Goal: Task Accomplishment & Management: Use online tool/utility

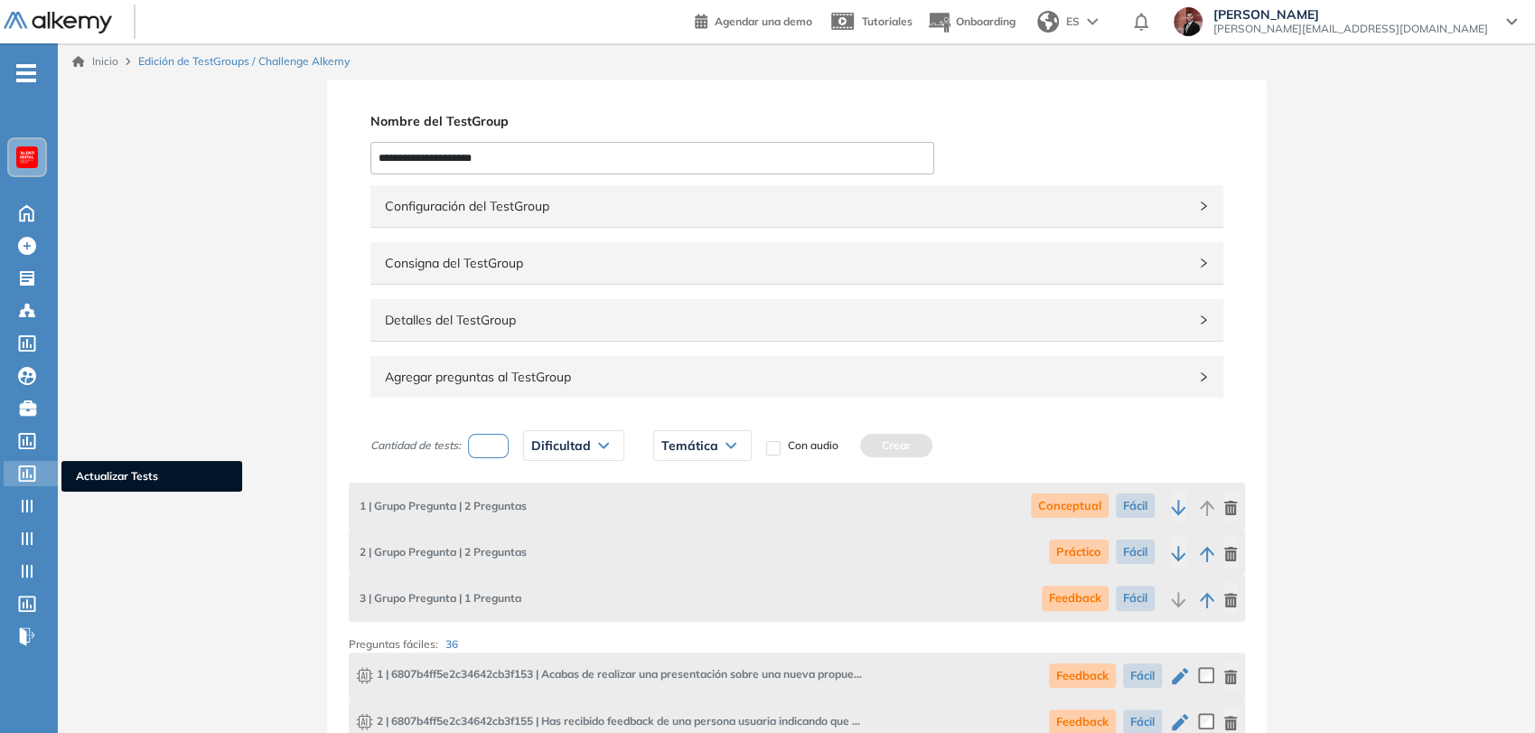
click at [33, 473] on icon at bounding box center [27, 473] width 18 height 16
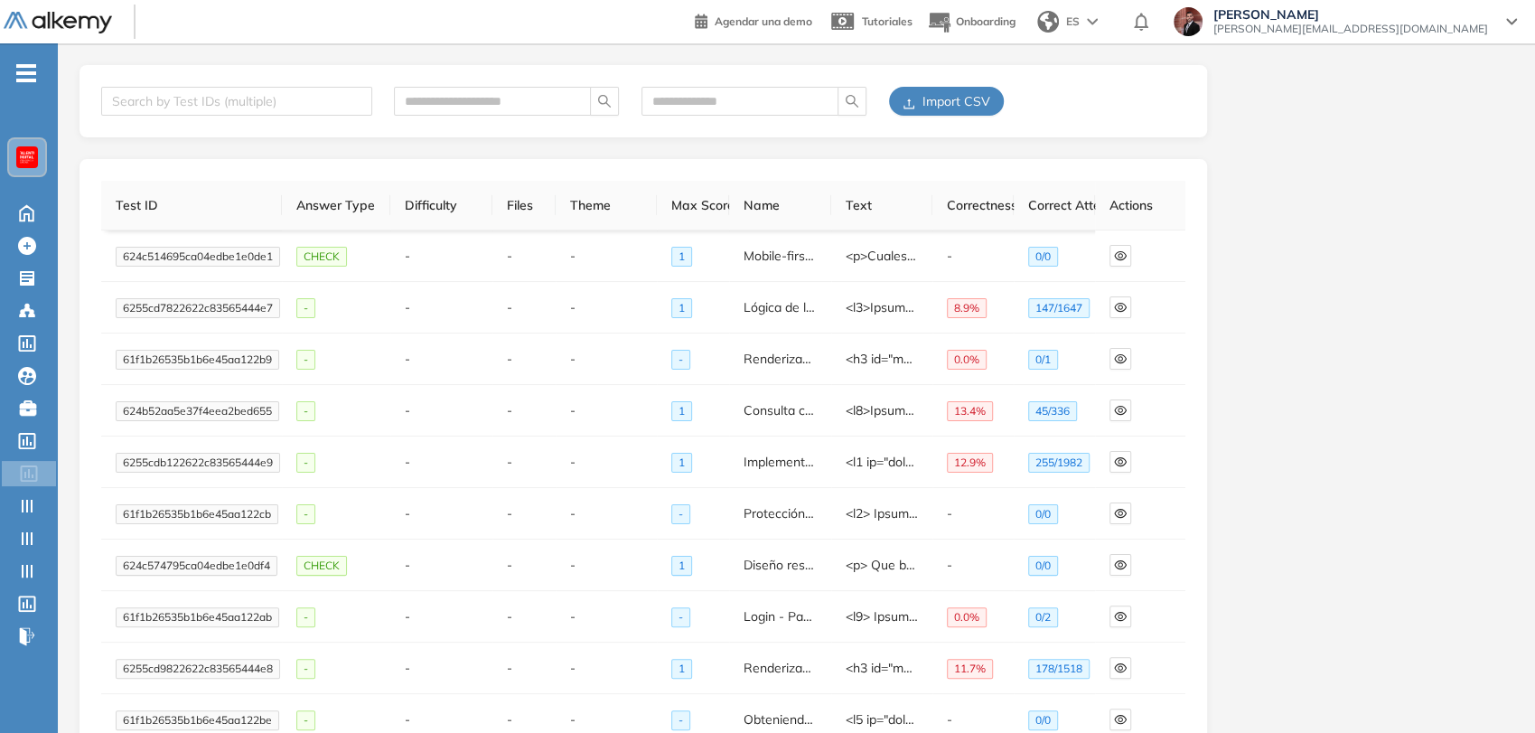
click at [989, 104] on button "Import CSV" at bounding box center [946, 101] width 115 height 29
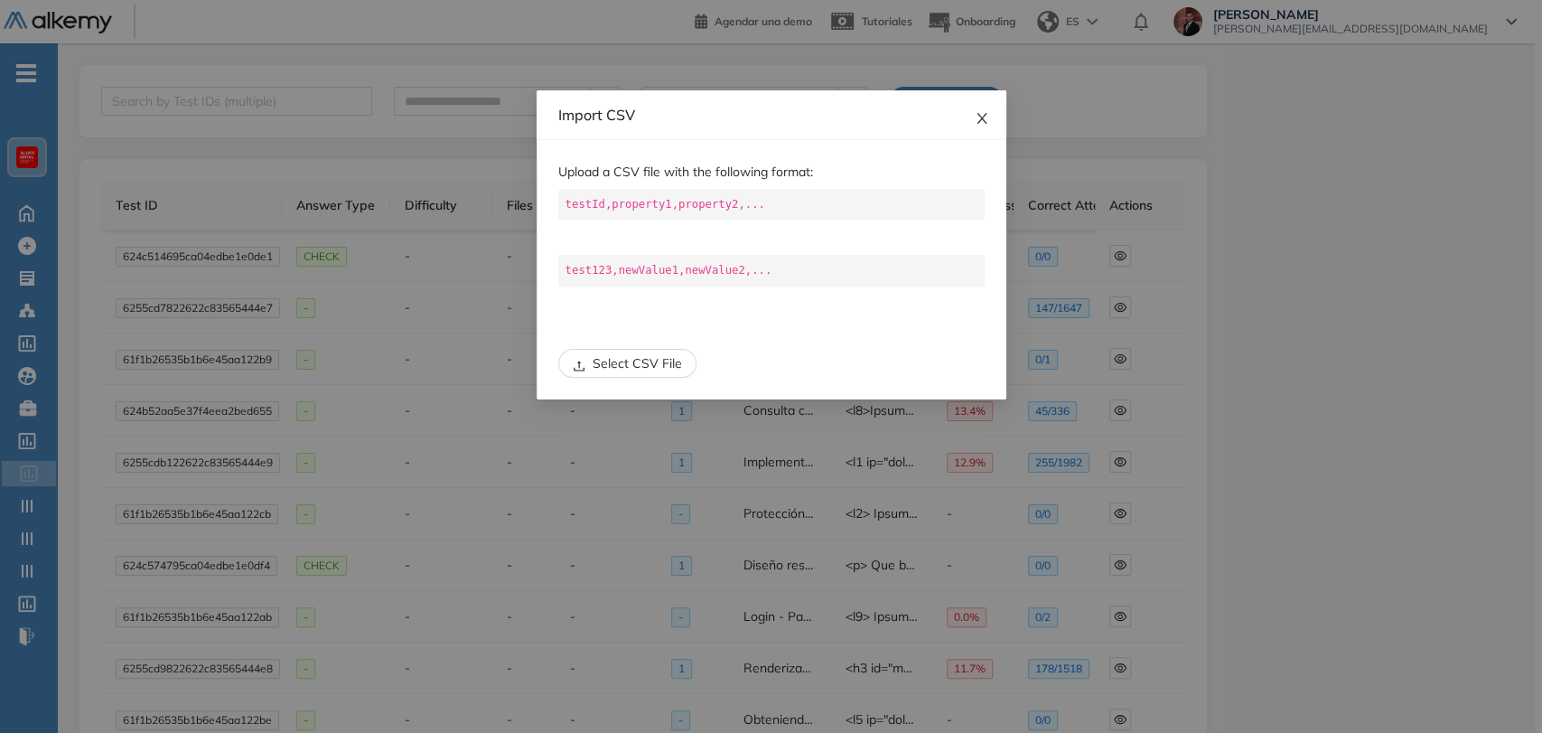
click at [981, 118] on icon "close" at bounding box center [982, 118] width 14 height 14
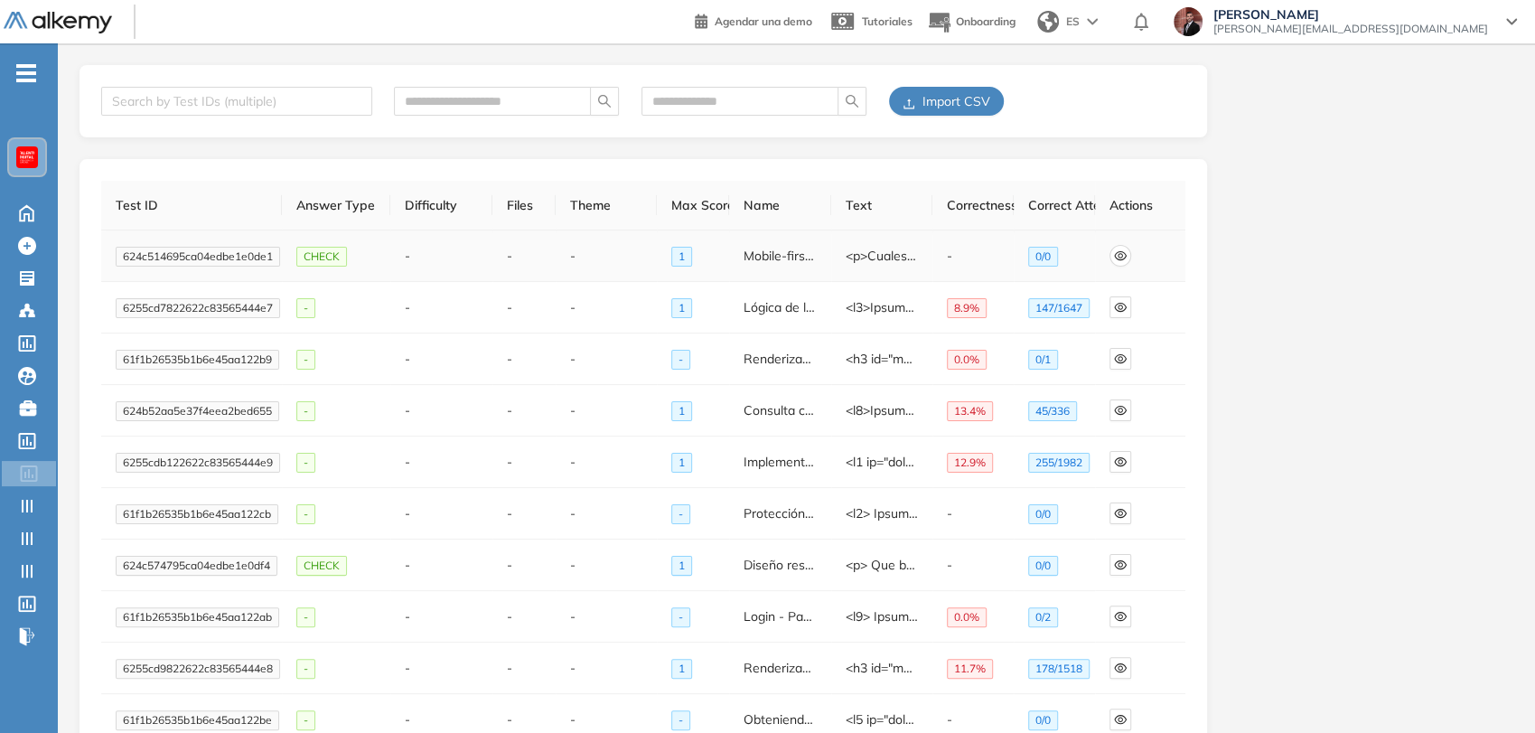
click at [1127, 257] on span "eye" at bounding box center [1120, 255] width 20 height 13
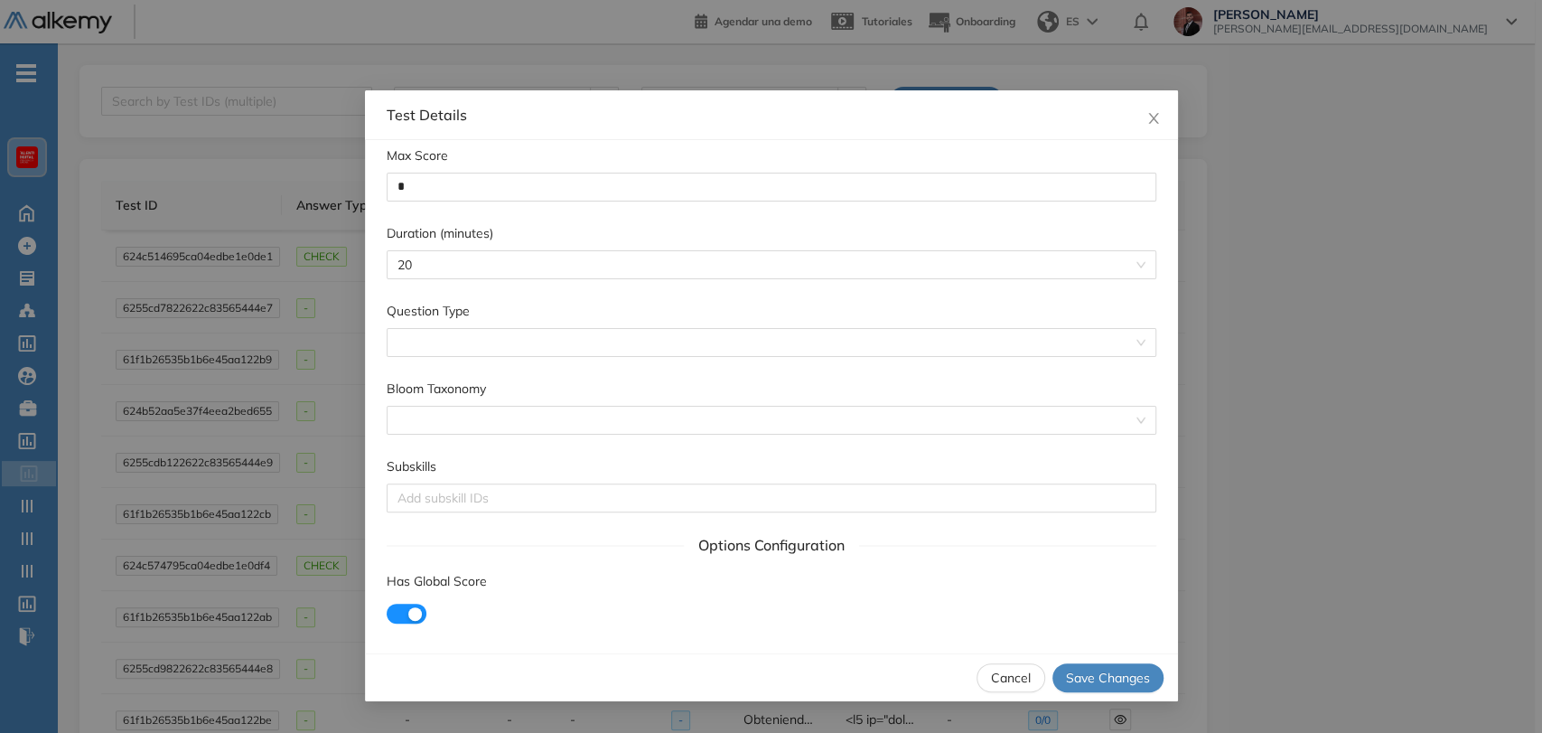
scroll to position [1204, 0]
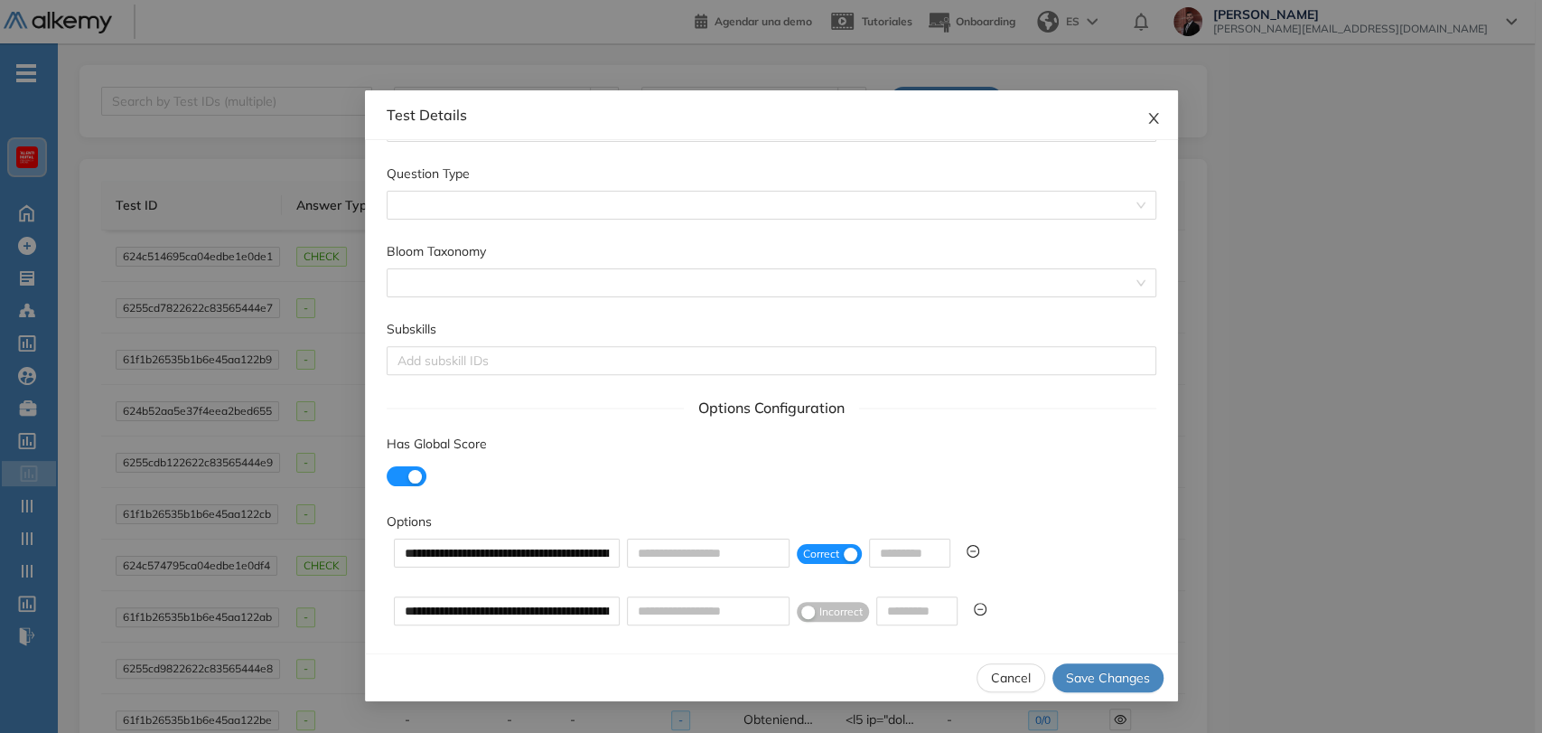
click at [1156, 120] on icon "close" at bounding box center [1153, 118] width 14 height 14
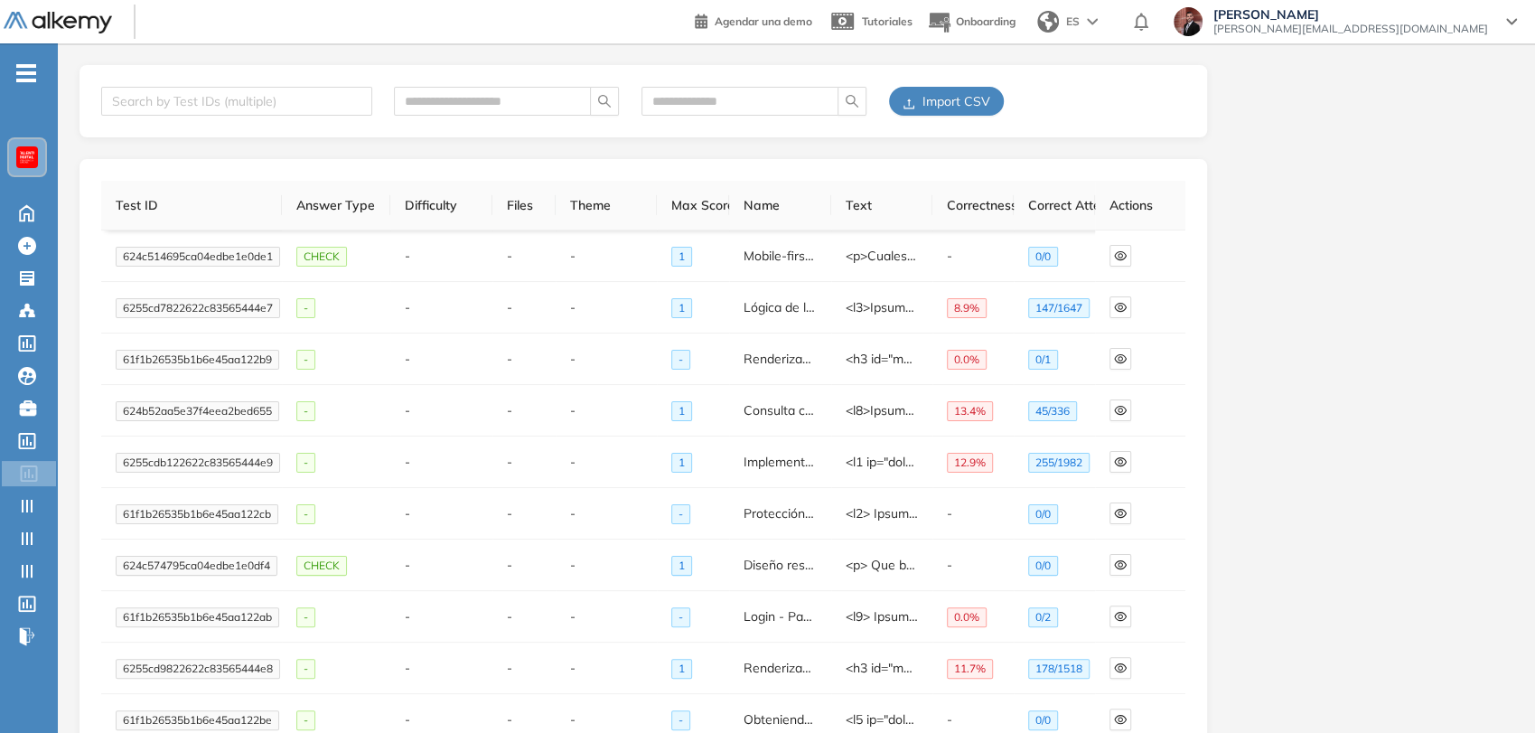
click at [925, 108] on span "Import CSV" at bounding box center [956, 101] width 68 height 20
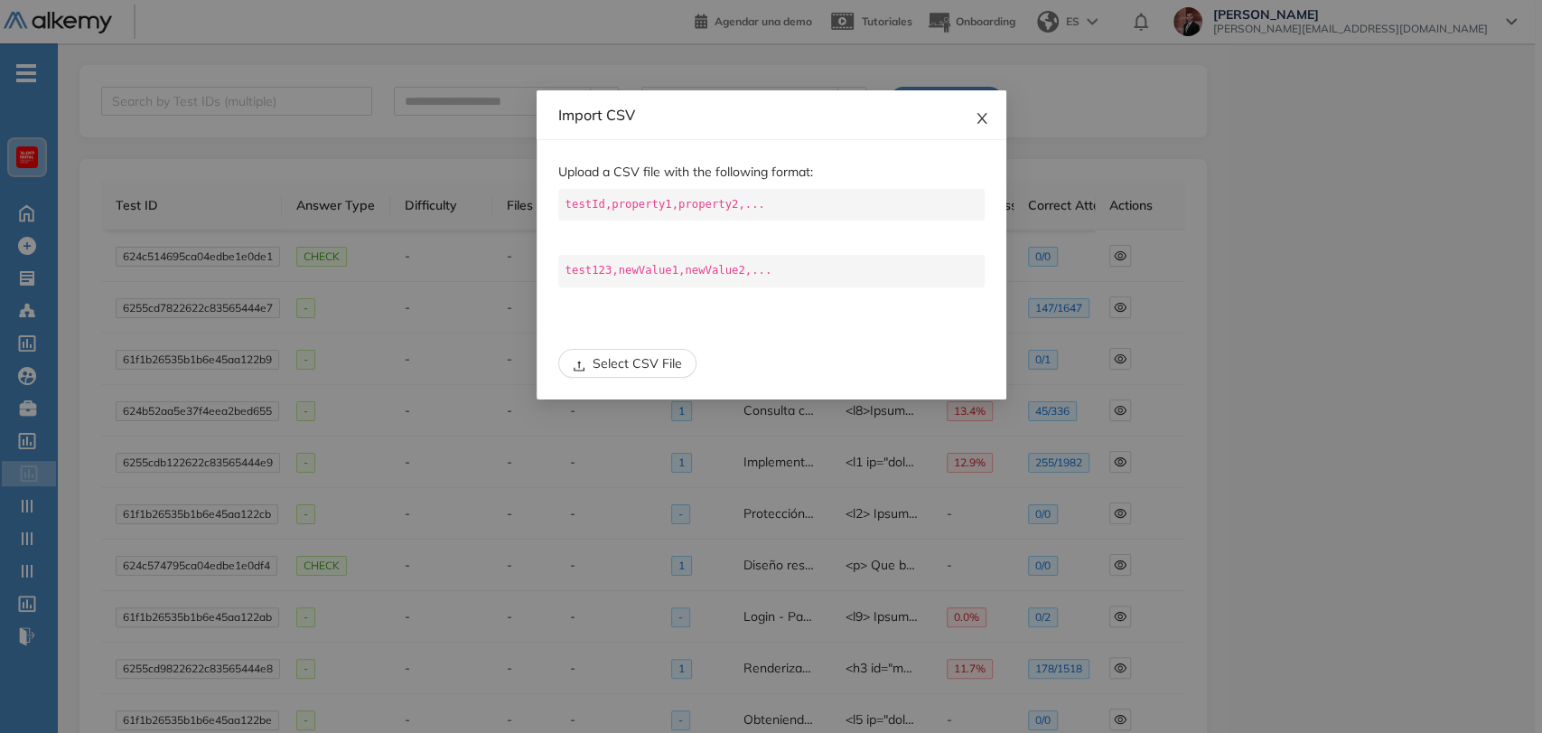
drag, startPoint x: 981, startPoint y: 112, endPoint x: 823, endPoint y: 134, distance: 159.6
click at [980, 112] on icon "close" at bounding box center [982, 118] width 14 height 14
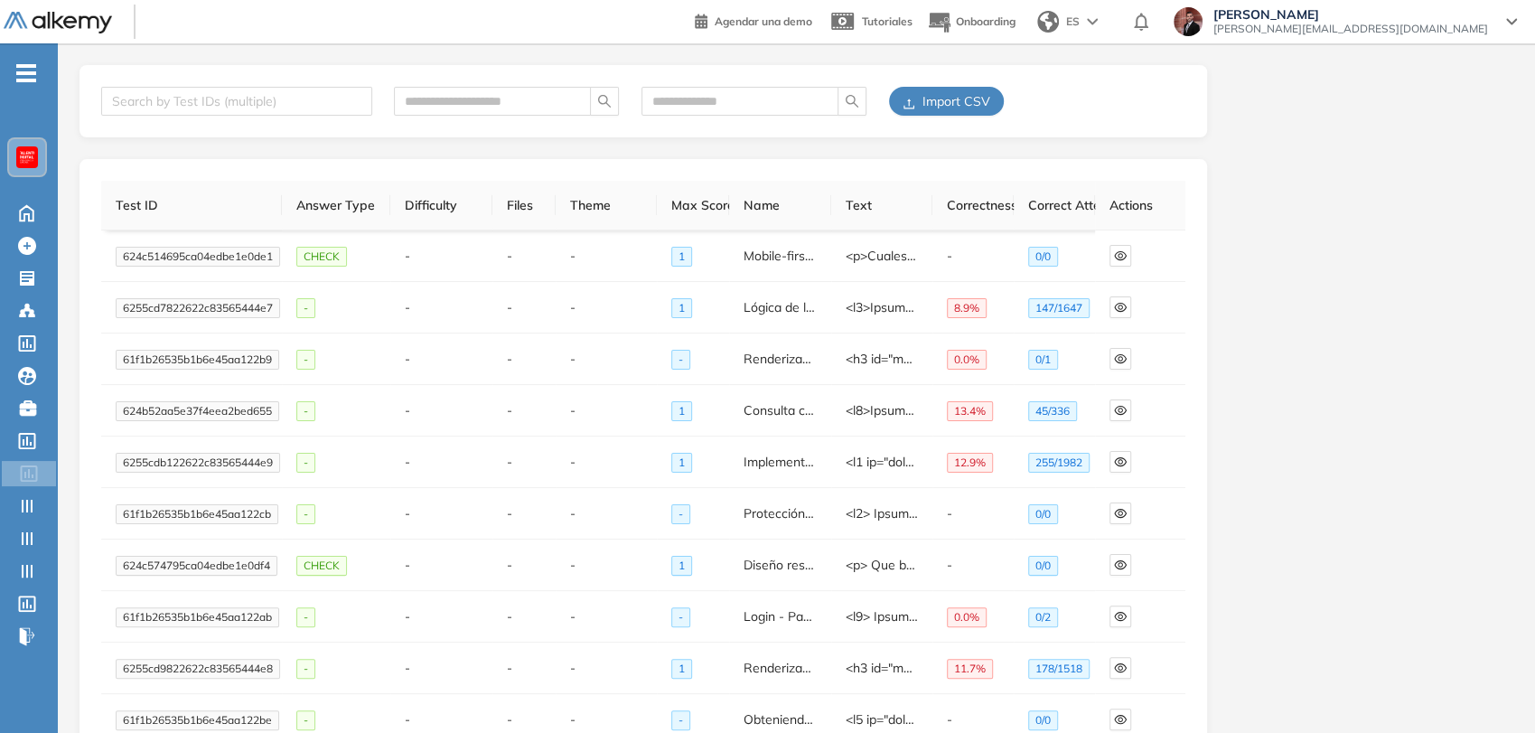
click at [931, 106] on span "Import CSV" at bounding box center [956, 101] width 68 height 20
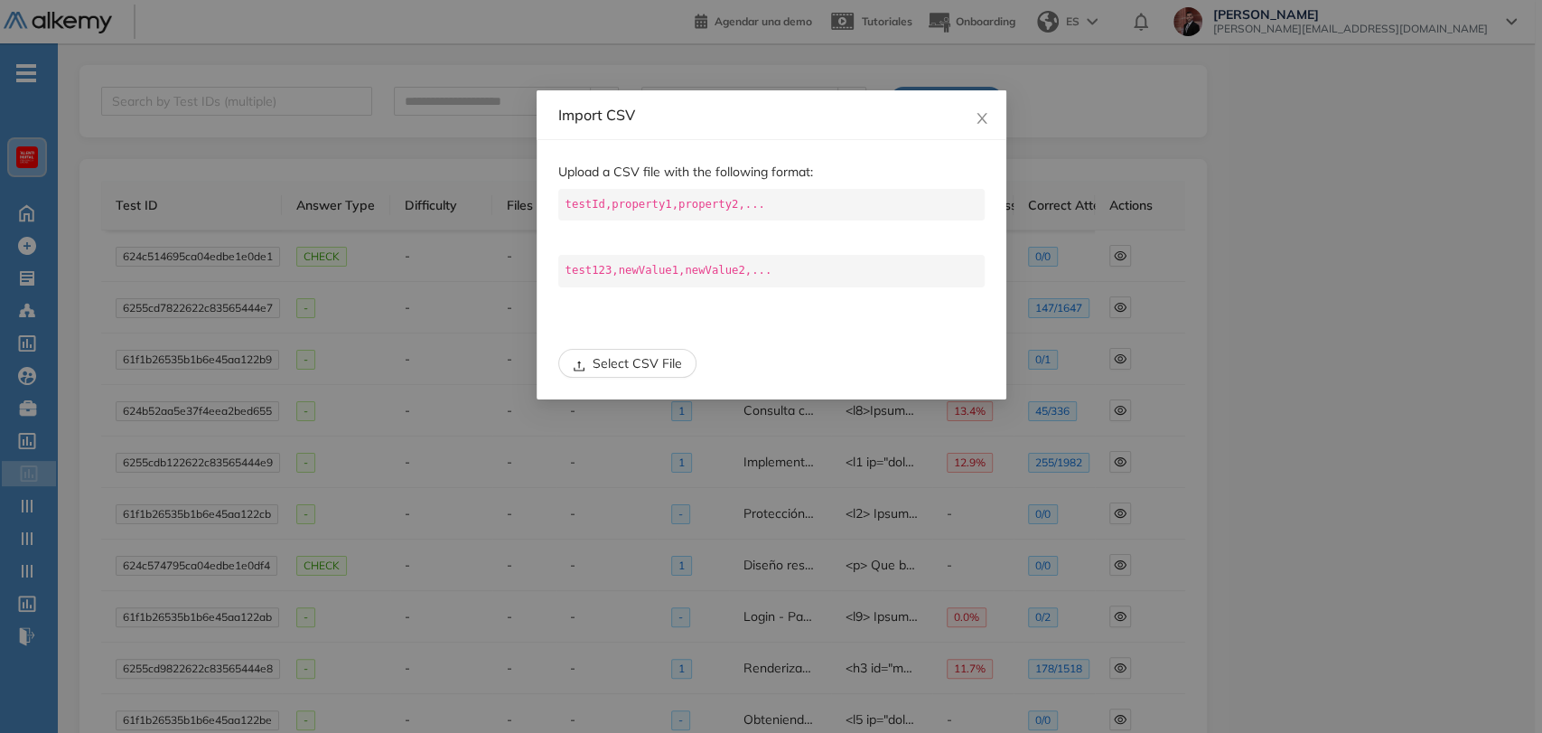
click at [635, 363] on span "Select CSV File" at bounding box center [637, 363] width 89 height 20
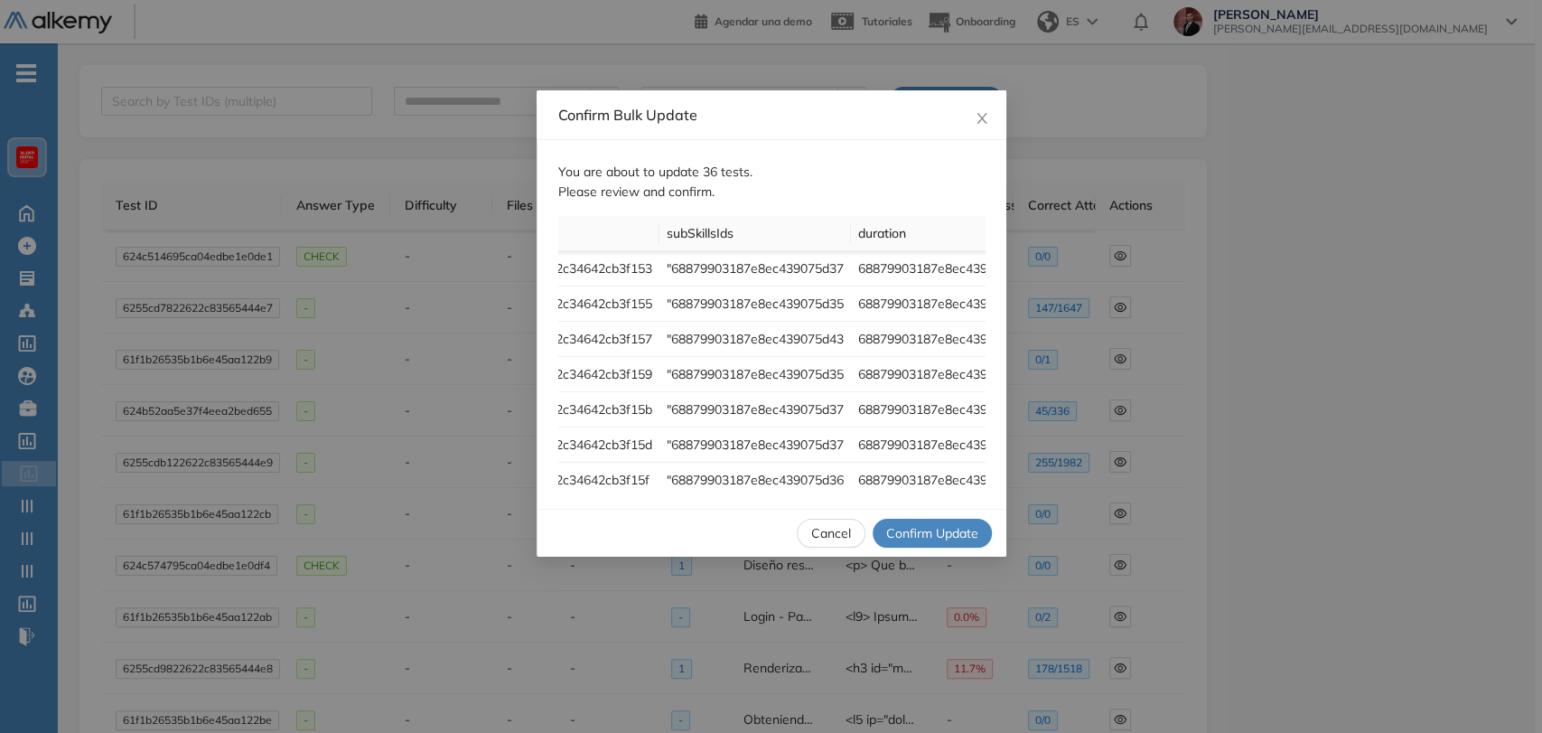
scroll to position [0, 119]
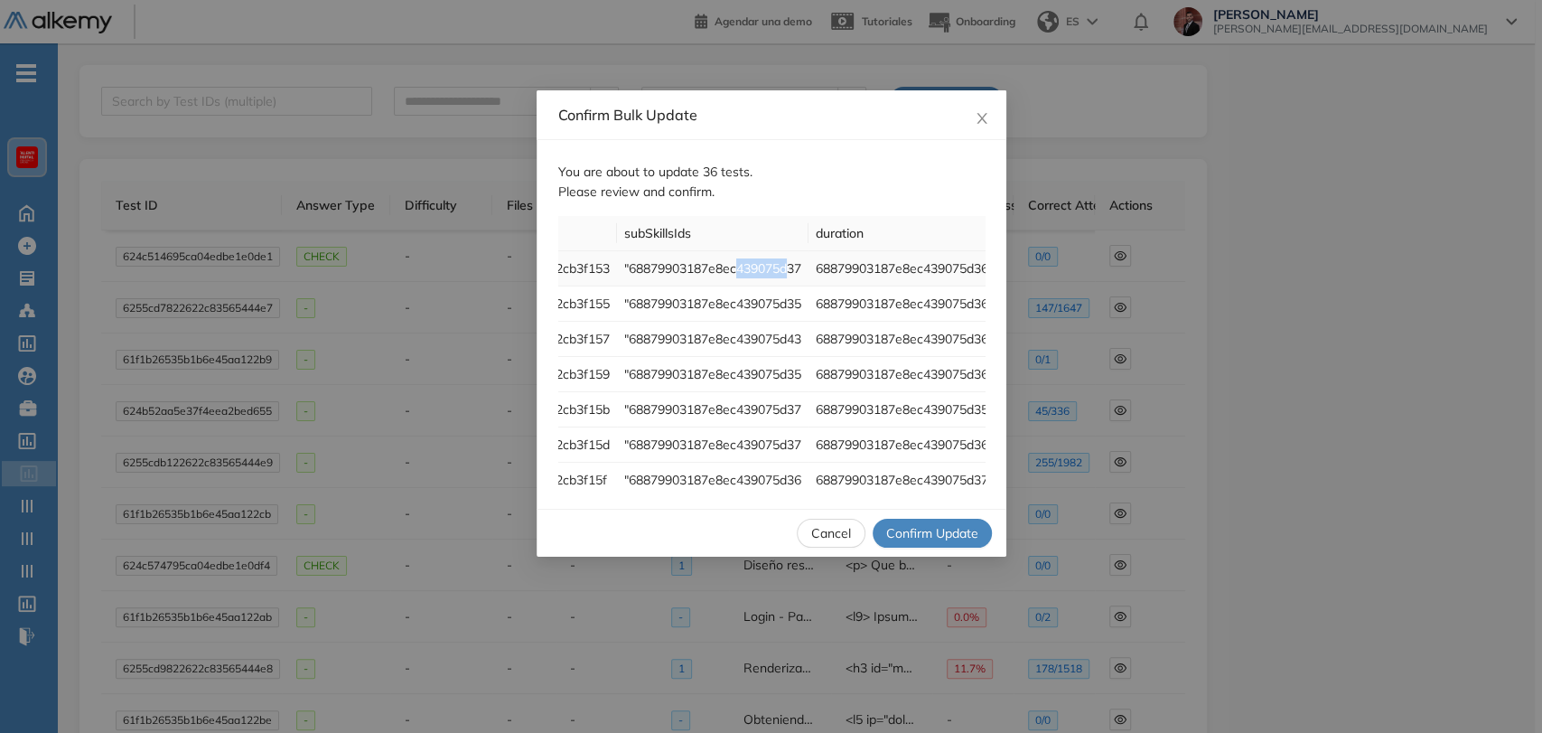
drag, startPoint x: 745, startPoint y: 270, endPoint x: 800, endPoint y: 276, distance: 55.5
click at [800, 276] on td ""68879903187e8ec439075d37" at bounding box center [713, 268] width 192 height 35
click at [837, 528] on span "Cancel" at bounding box center [831, 533] width 40 height 20
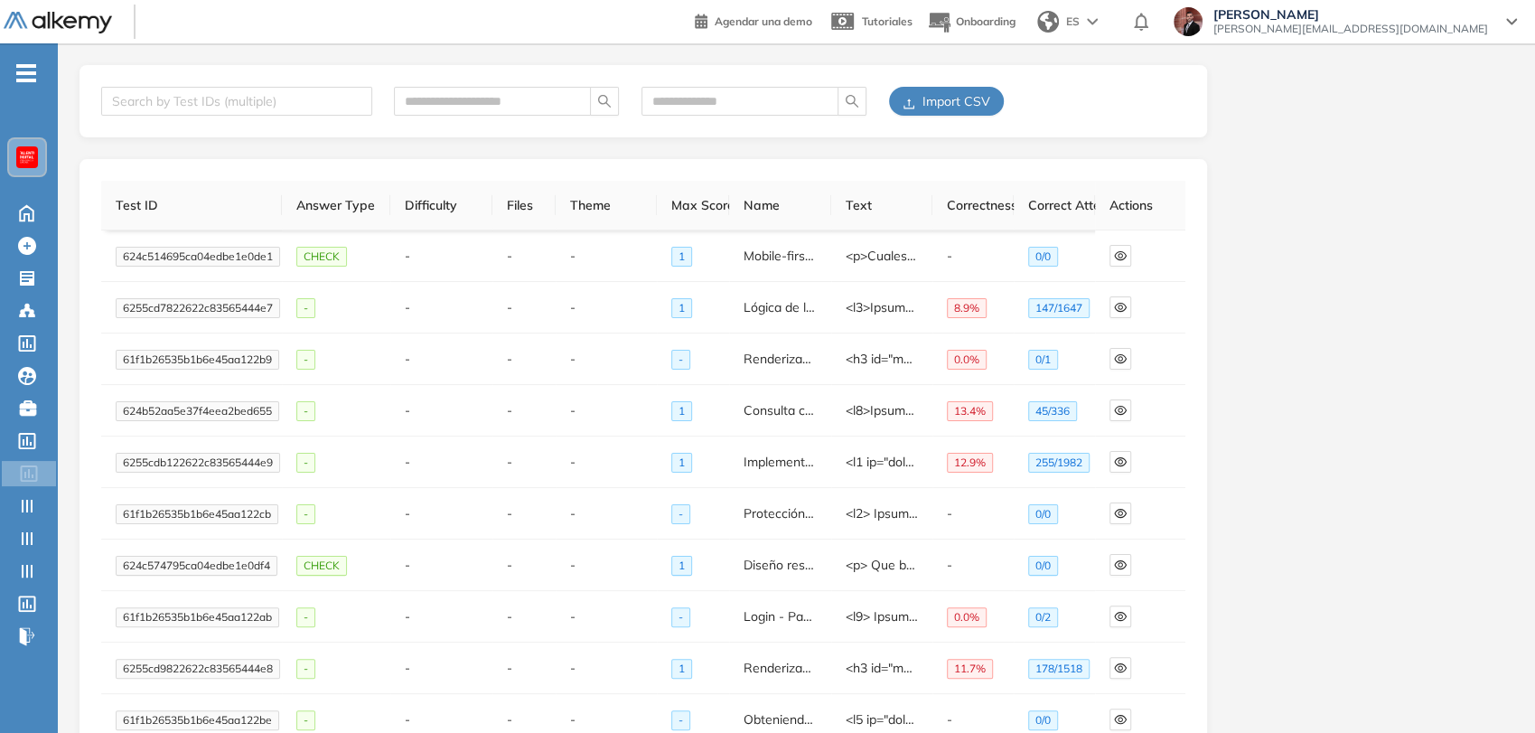
click at [928, 108] on span "Import CSV" at bounding box center [956, 101] width 68 height 20
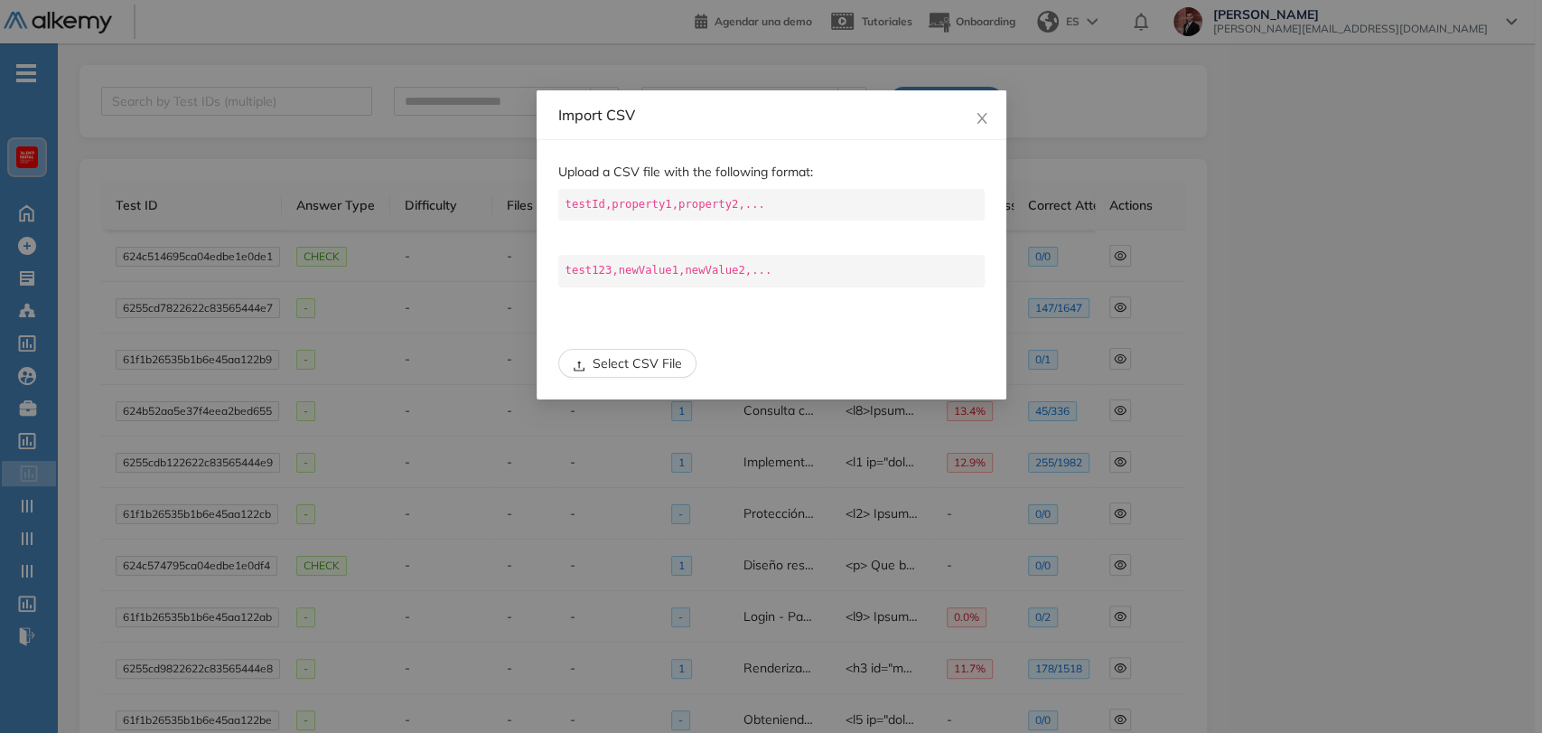
click at [651, 358] on span "Select CSV File" at bounding box center [637, 363] width 89 height 20
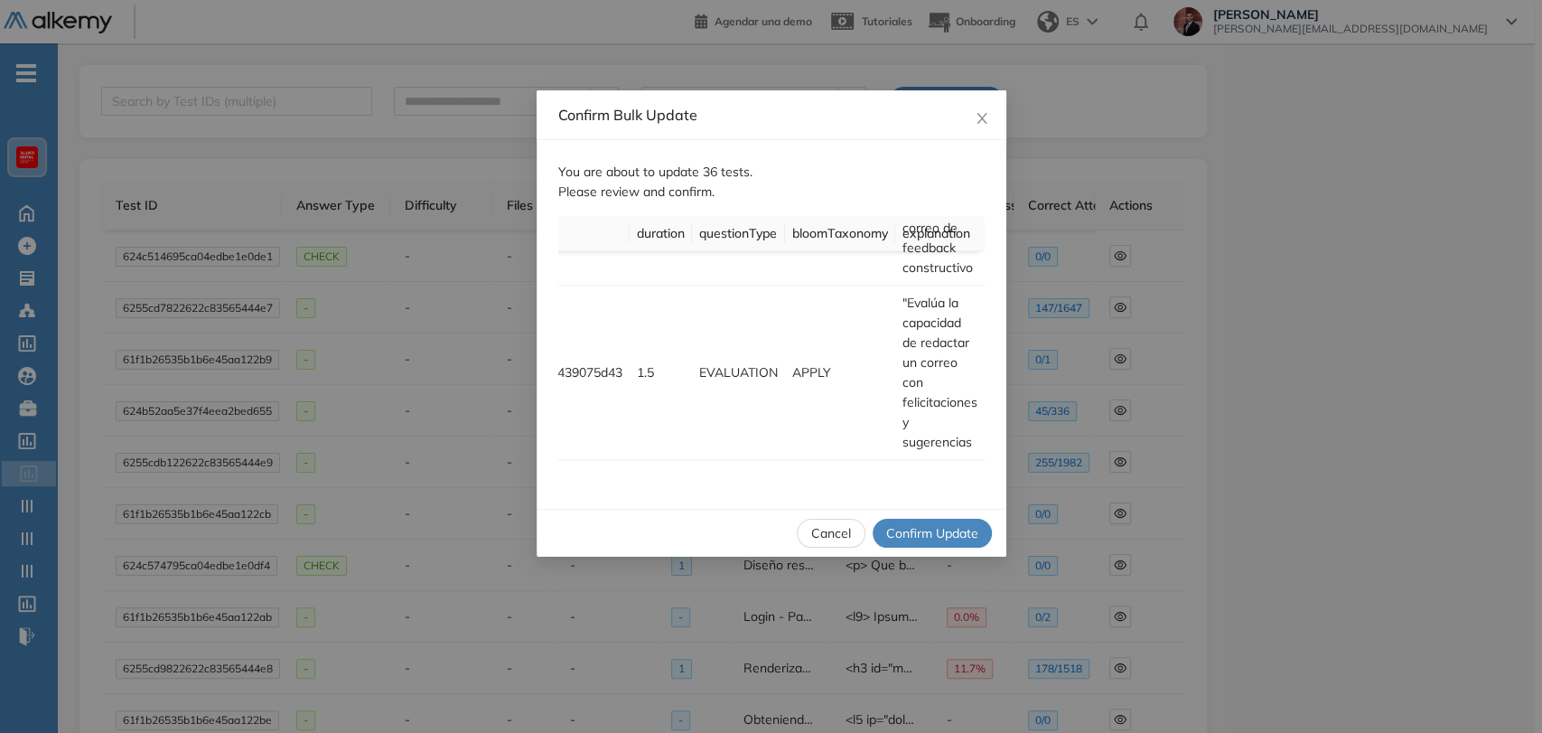
scroll to position [1322, 680]
drag, startPoint x: 946, startPoint y: 488, endPoint x: 898, endPoint y: 498, distance: 48.9
click at [898, 498] on div "You are about to update 36 tests. Please review and confirm. Test ID subSkillsI…" at bounding box center [772, 324] width 470 height 369
drag, startPoint x: 892, startPoint y: 479, endPoint x: 866, endPoint y: 491, distance: 28.7
click at [870, 482] on div "Test ID subSkillsIds duration questionType bloomTaxonomy explanation 6807b4ff5e…" at bounding box center [771, 351] width 426 height 271
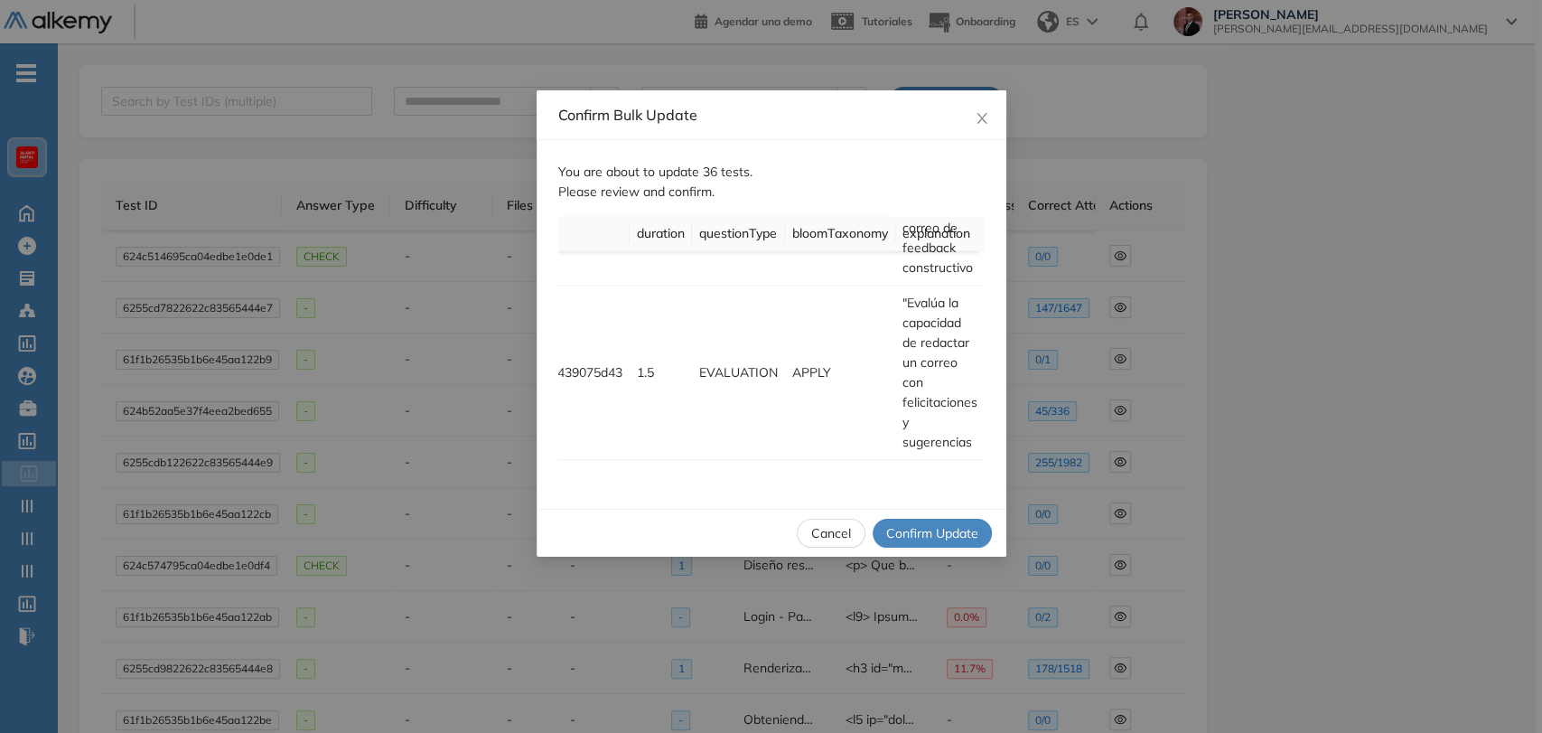
click at [841, 534] on span "Cancel" at bounding box center [831, 533] width 40 height 20
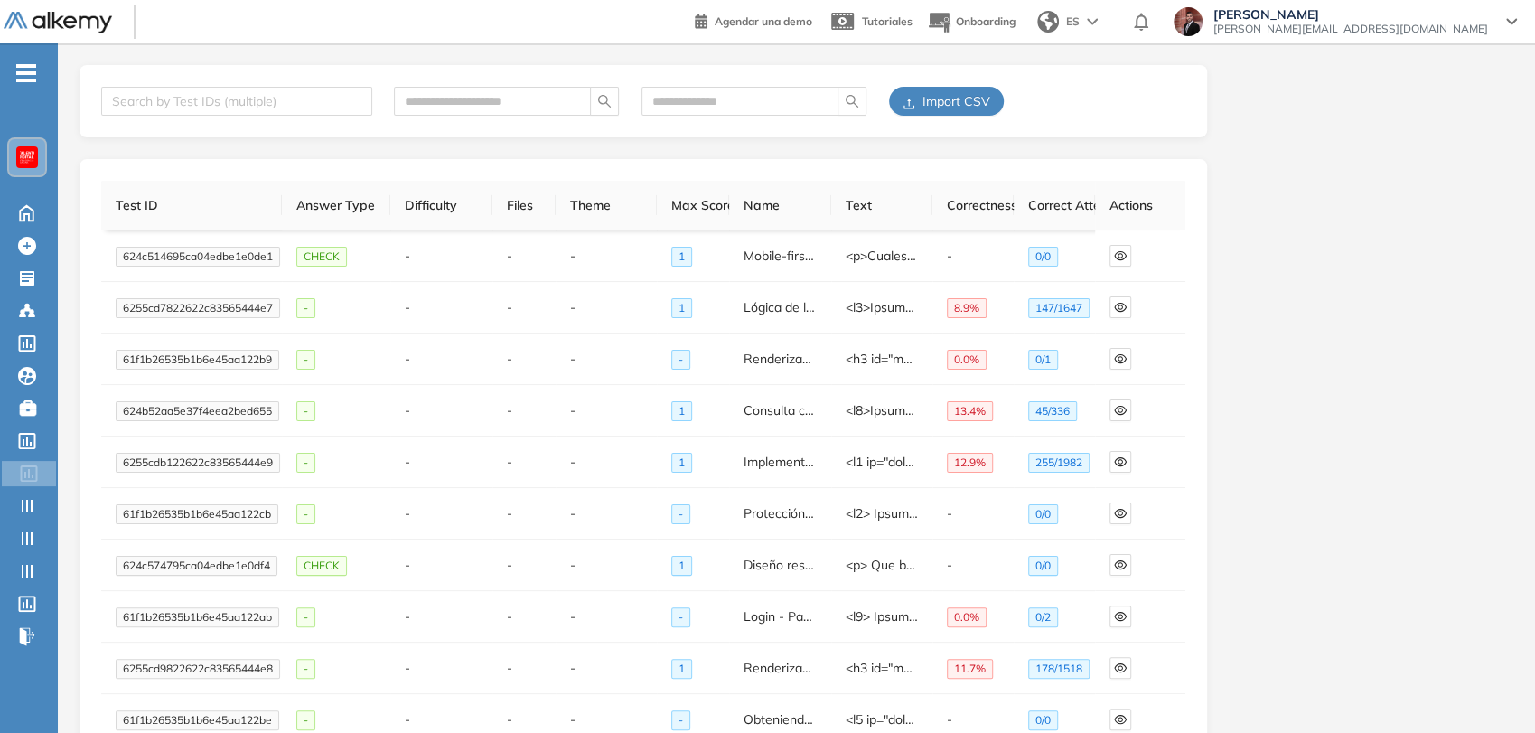
click at [911, 104] on icon "upload" at bounding box center [909, 104] width 13 height 13
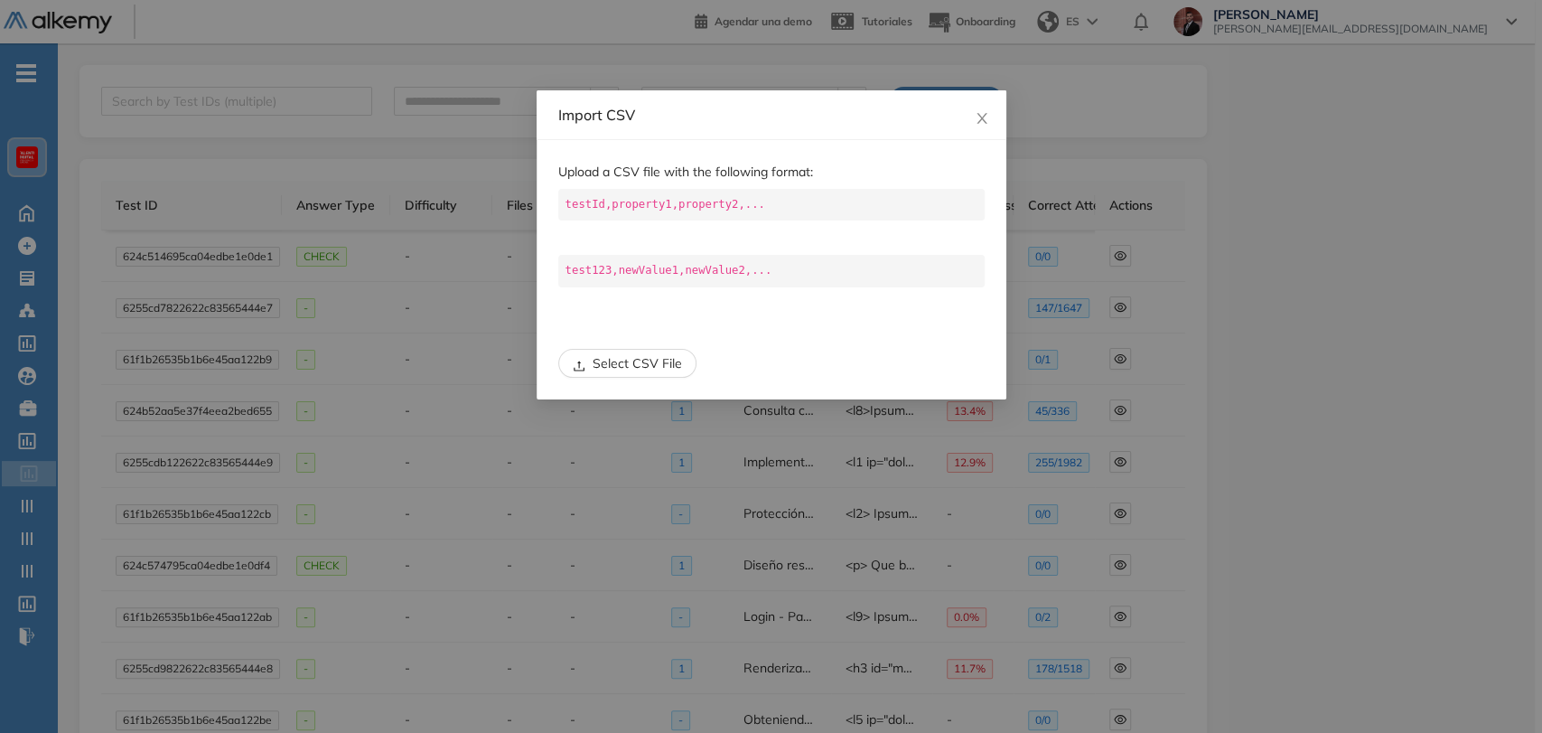
click at [648, 360] on span "Select CSV File" at bounding box center [637, 363] width 89 height 20
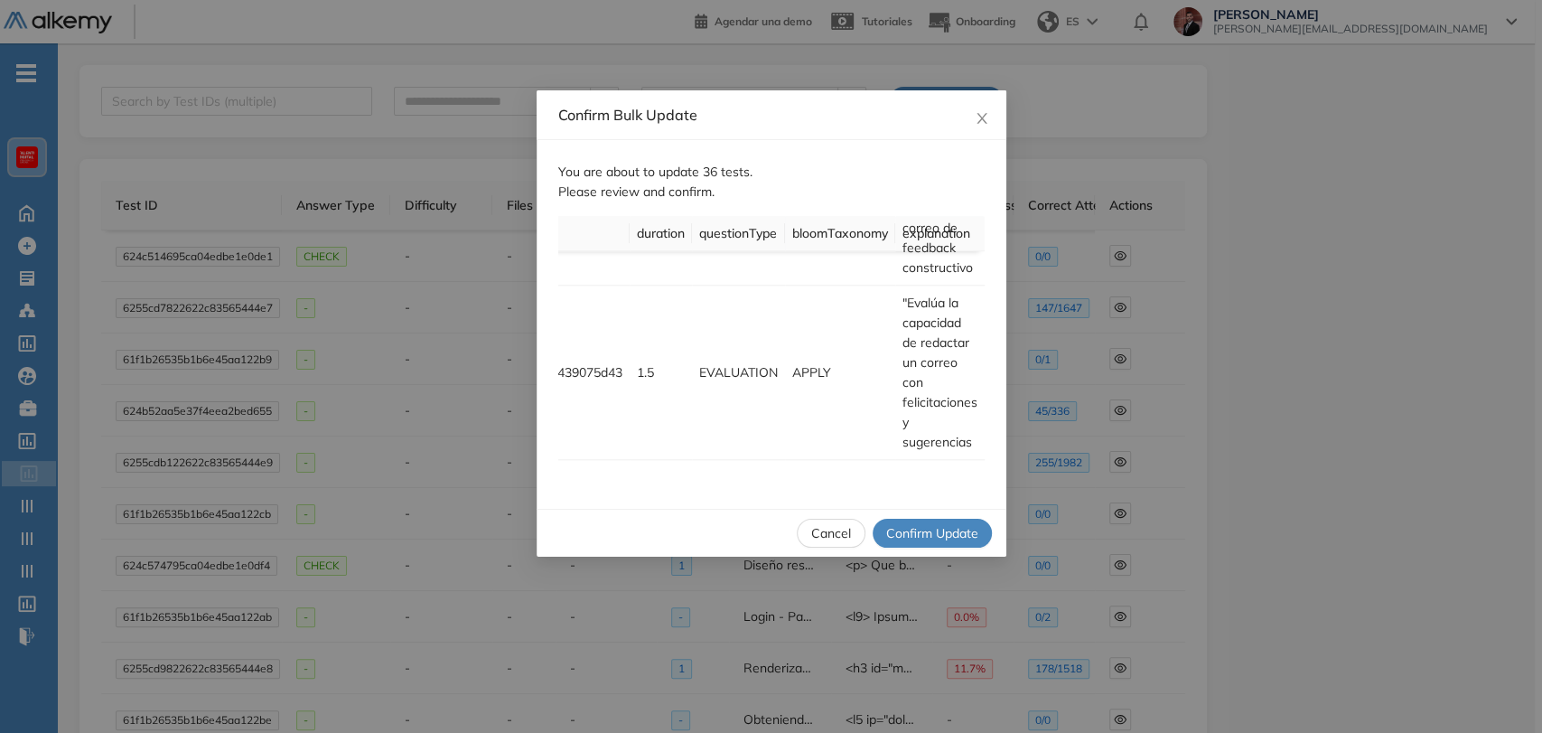
click at [928, 525] on span "Confirm Update" at bounding box center [932, 533] width 92 height 20
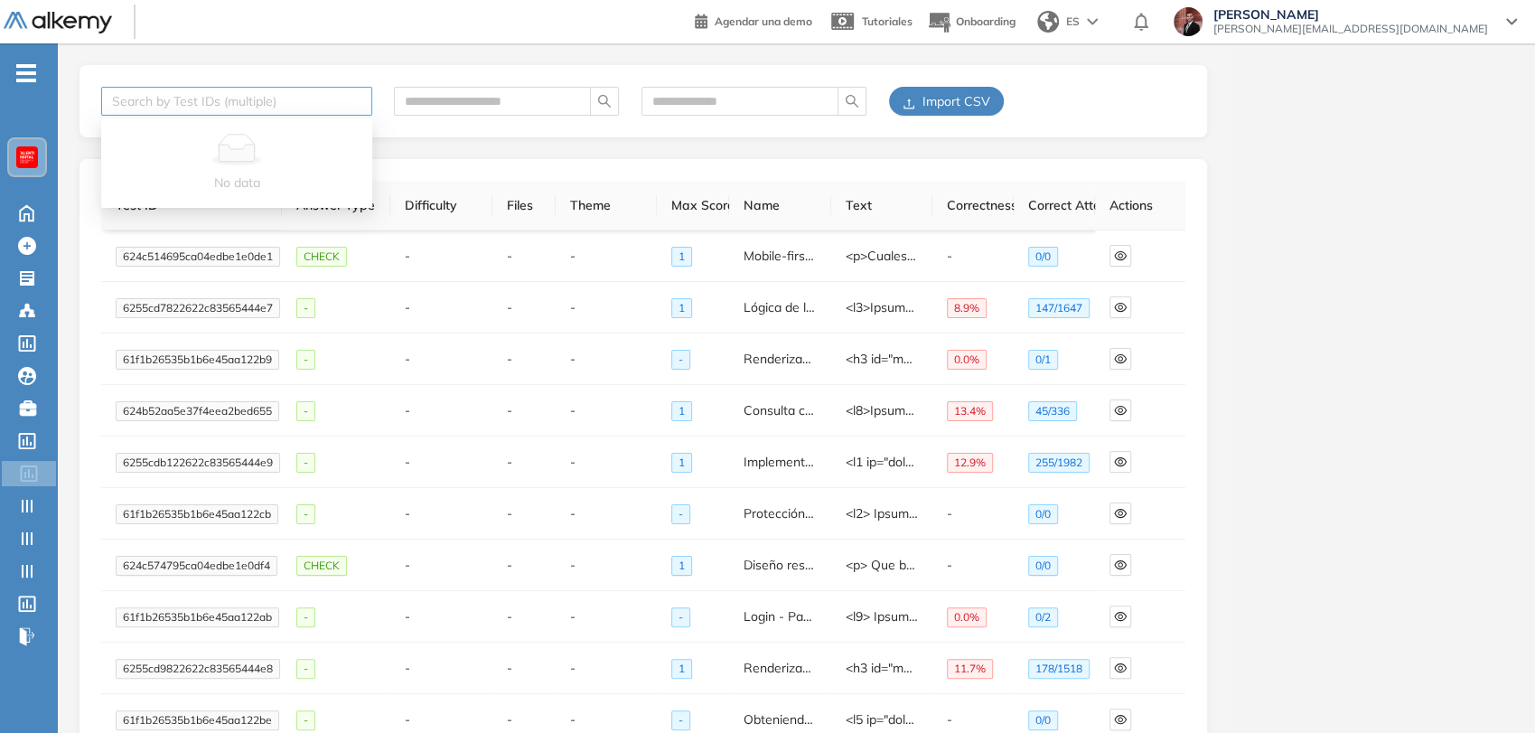
click at [276, 96] on div at bounding box center [228, 101] width 244 height 22
paste input "**********"
type input "**********"
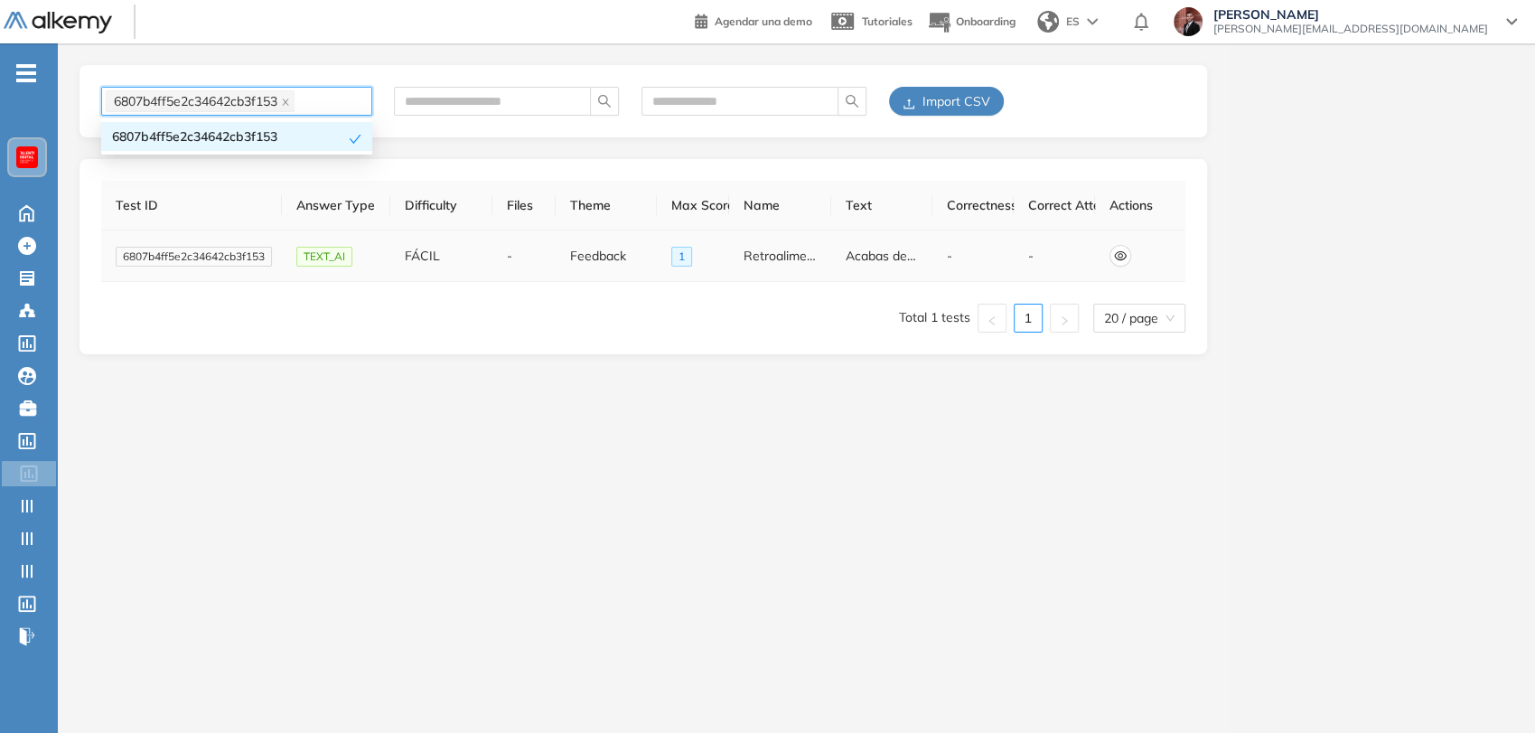
click at [1122, 255] on icon "eye" at bounding box center [1120, 255] width 13 height 9
type input "**********"
type textarea "**********"
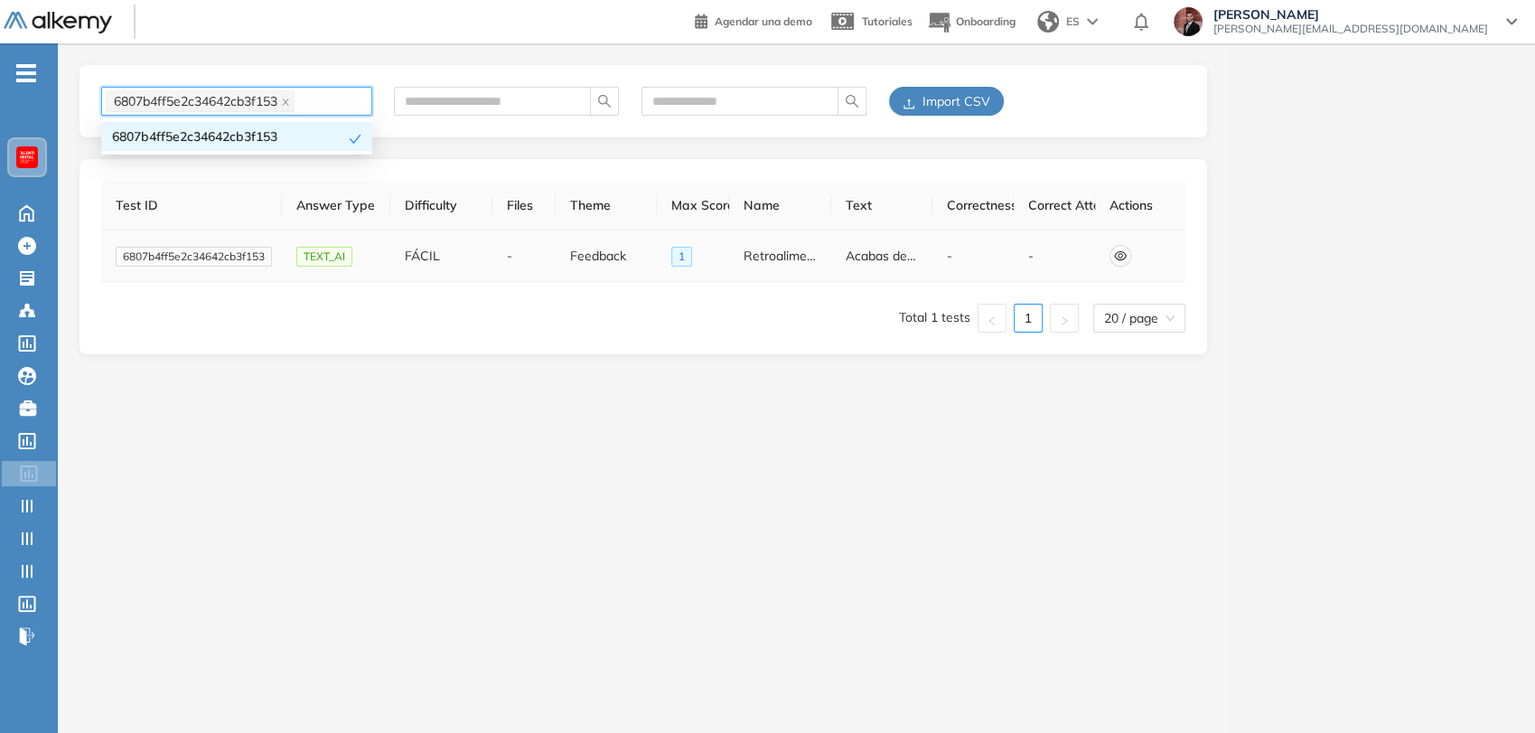
type input "**********"
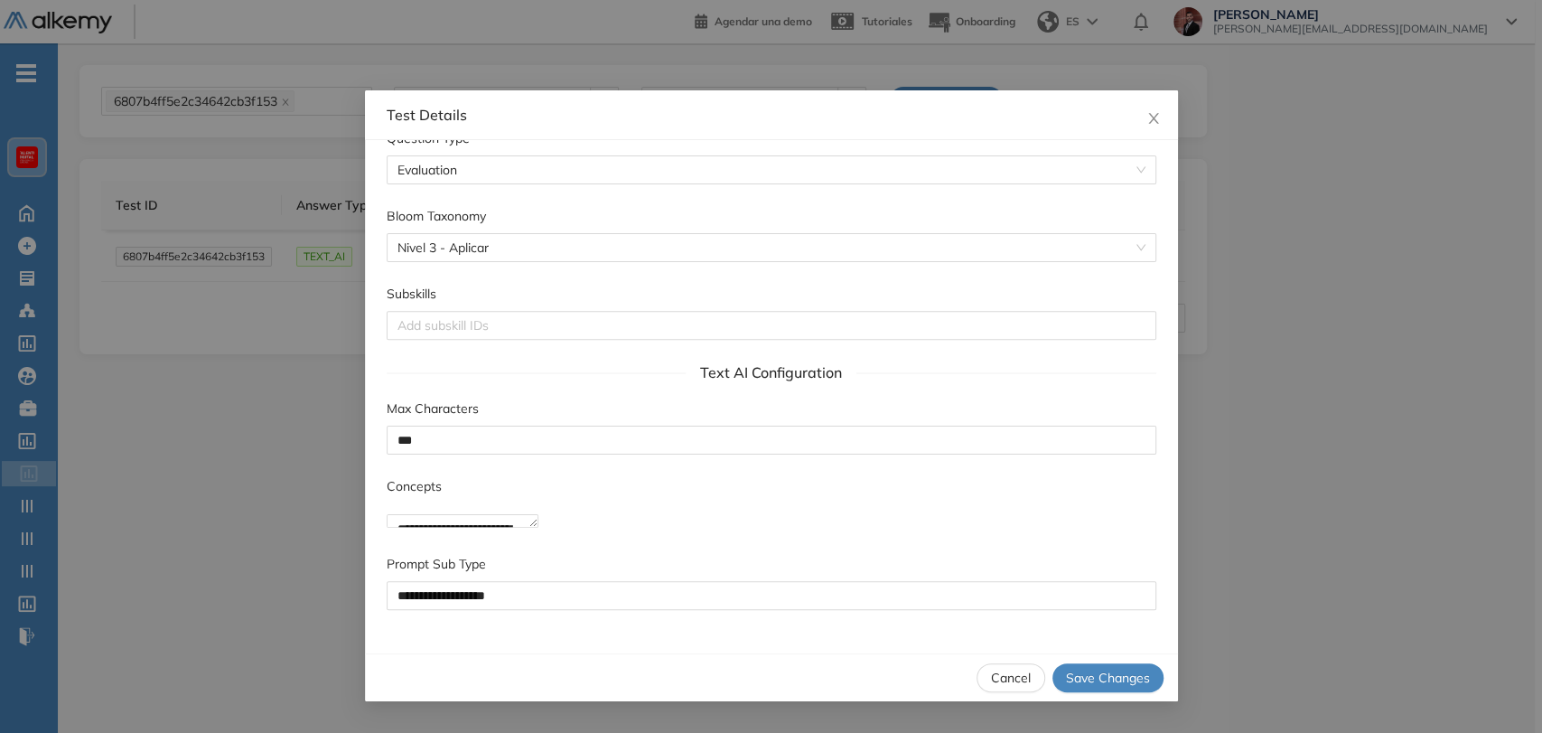
scroll to position [651, 0]
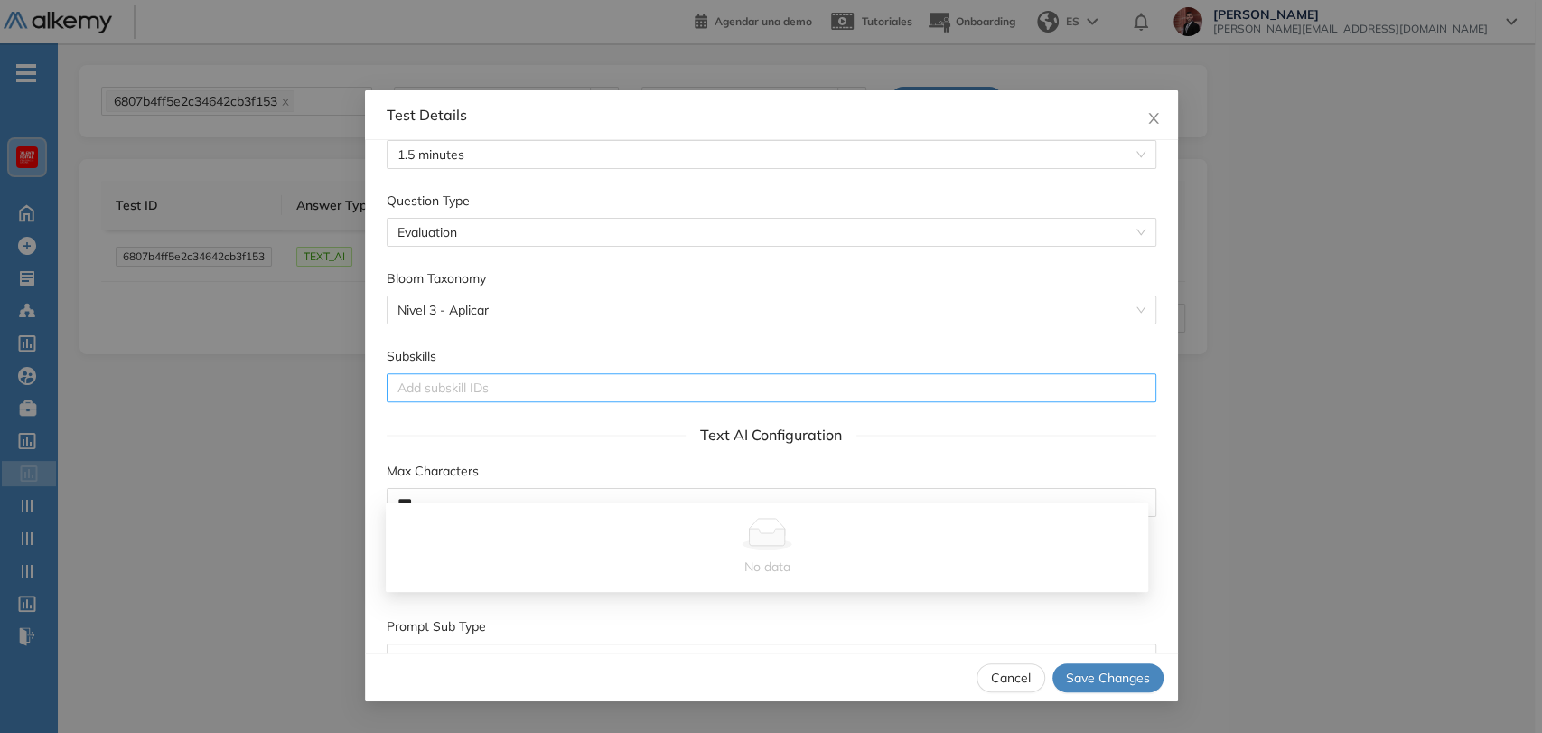
click at [575, 398] on div at bounding box center [771, 388] width 761 height 22
click at [552, 373] on div "Subskills" at bounding box center [772, 359] width 770 height 27
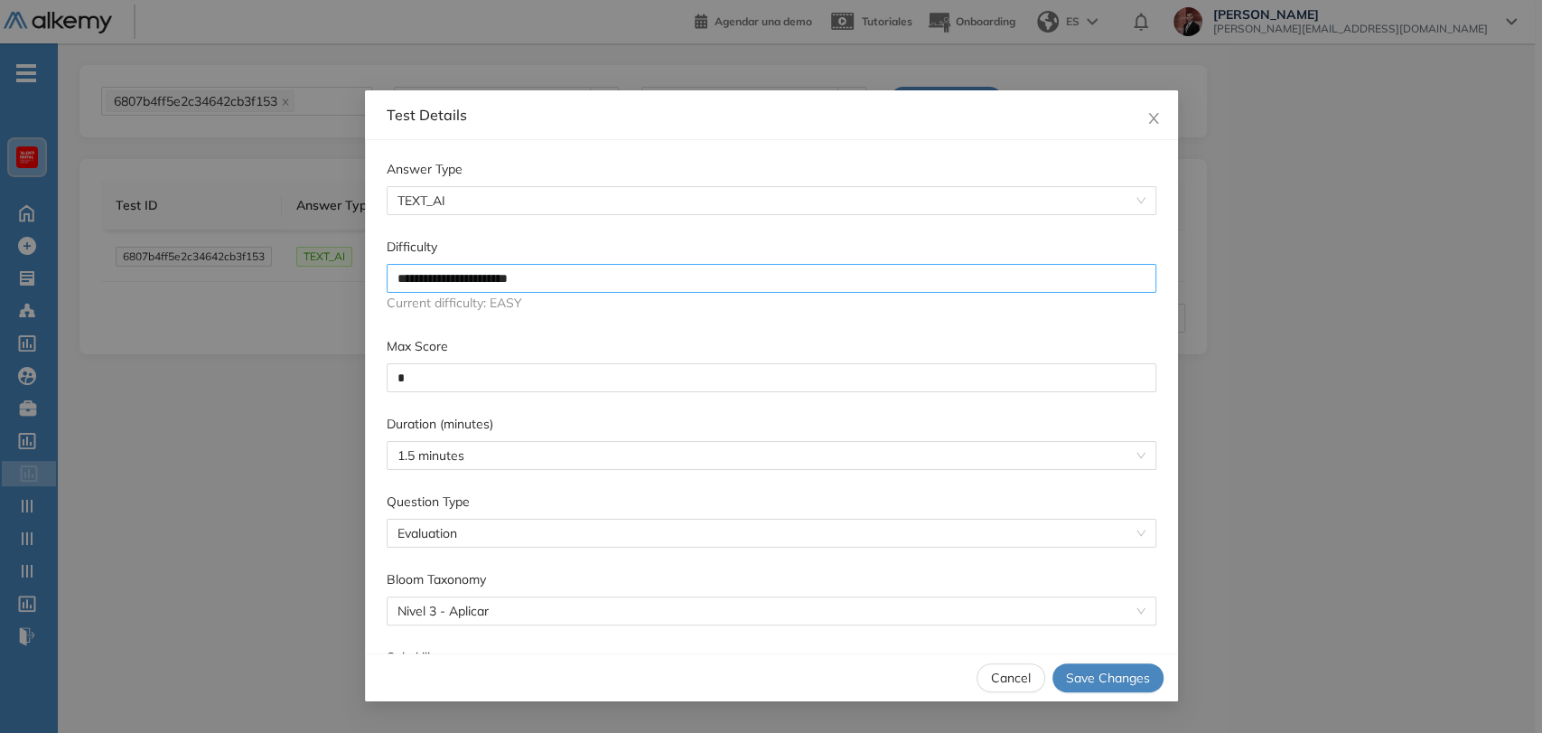
scroll to position [752, 0]
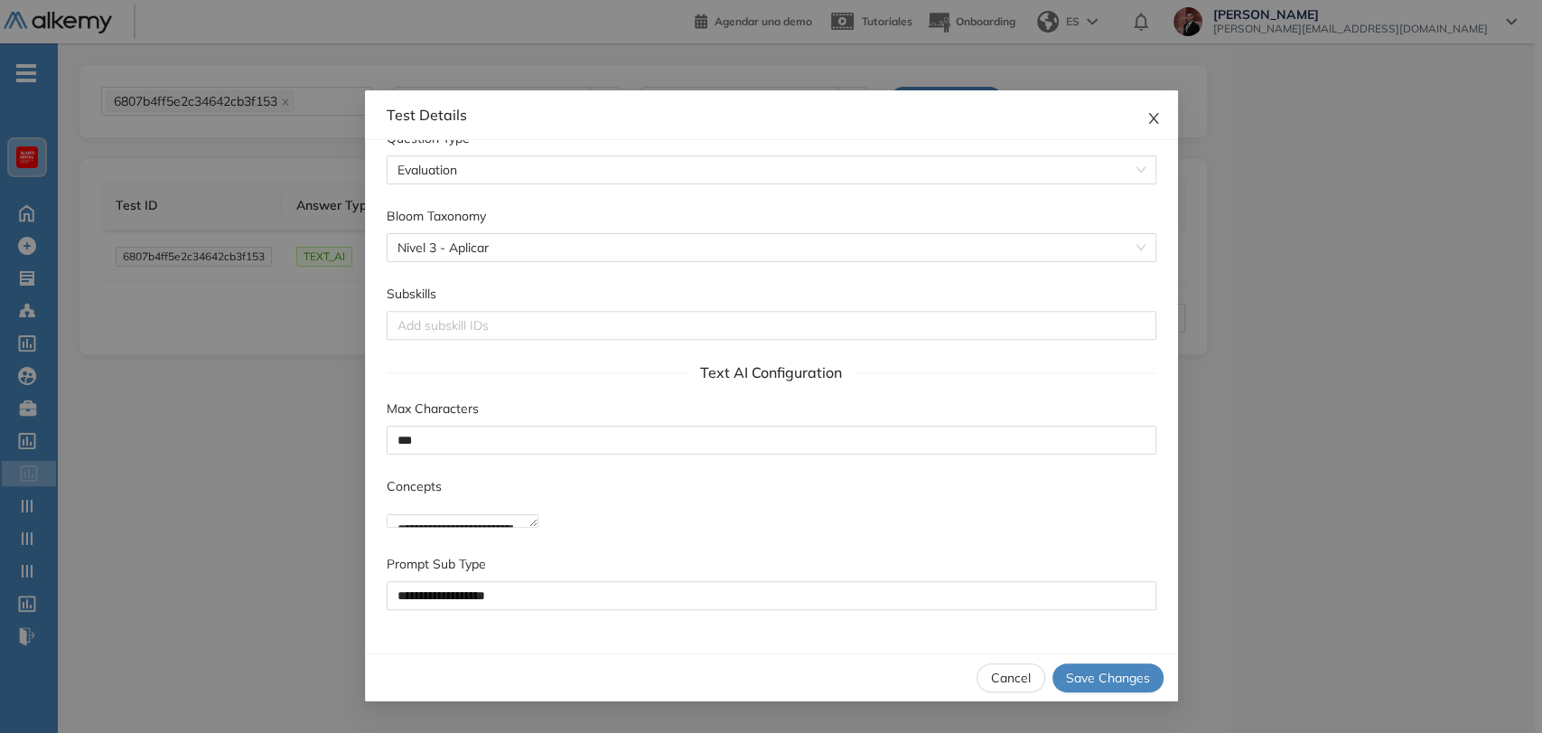
click at [1156, 117] on icon "close" at bounding box center [1153, 118] width 14 height 14
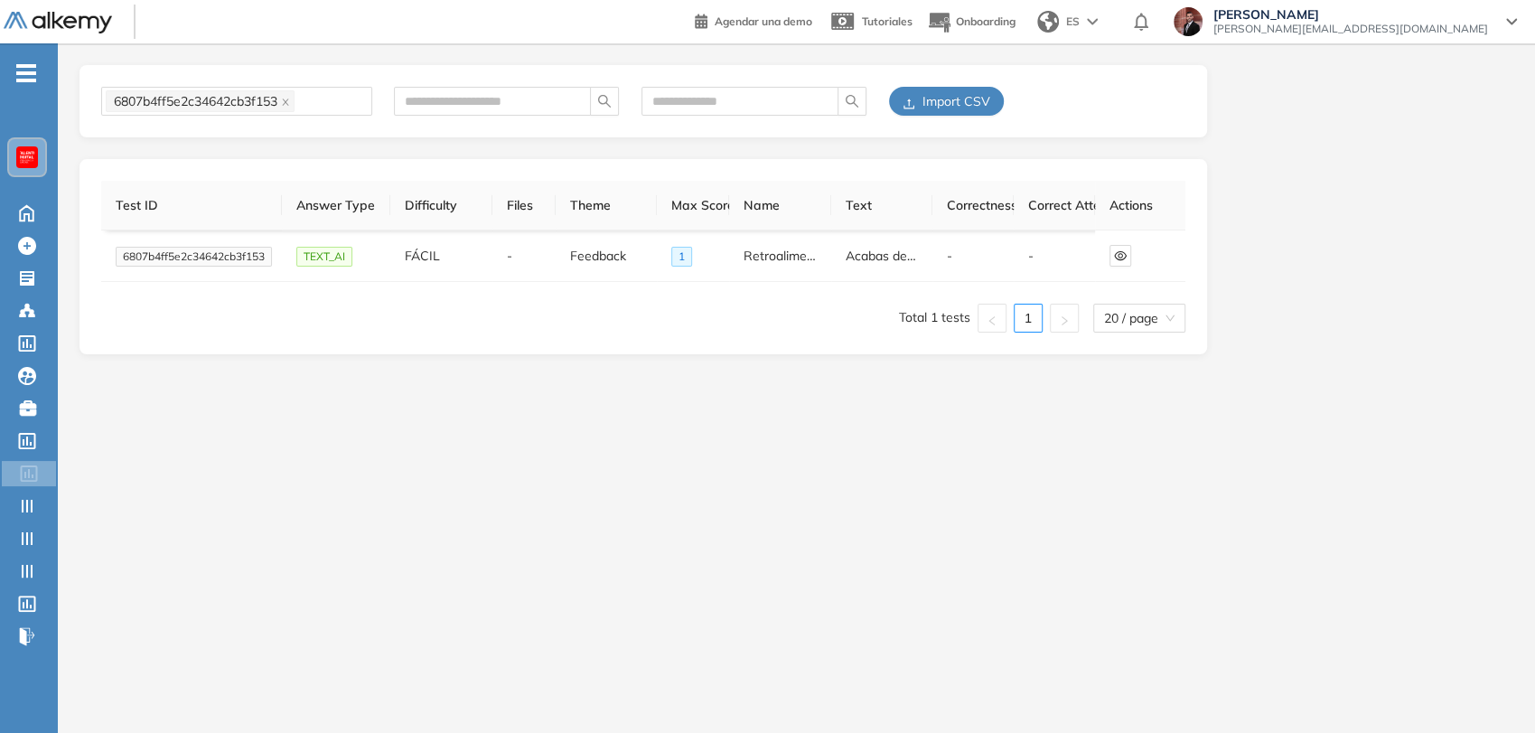
click at [950, 96] on span "Import CSV" at bounding box center [956, 101] width 68 height 20
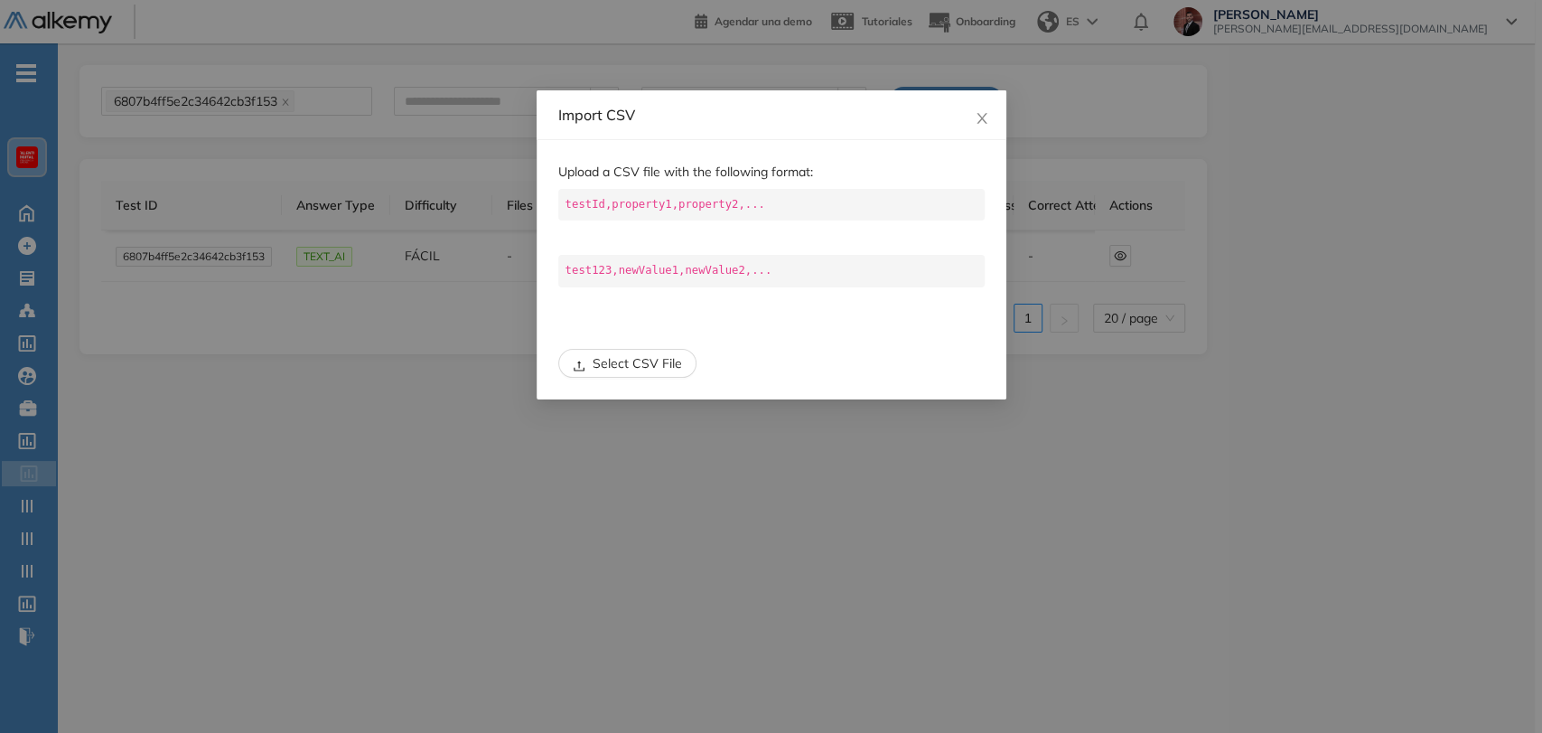
click at [645, 369] on span "Select CSV File" at bounding box center [637, 363] width 89 height 20
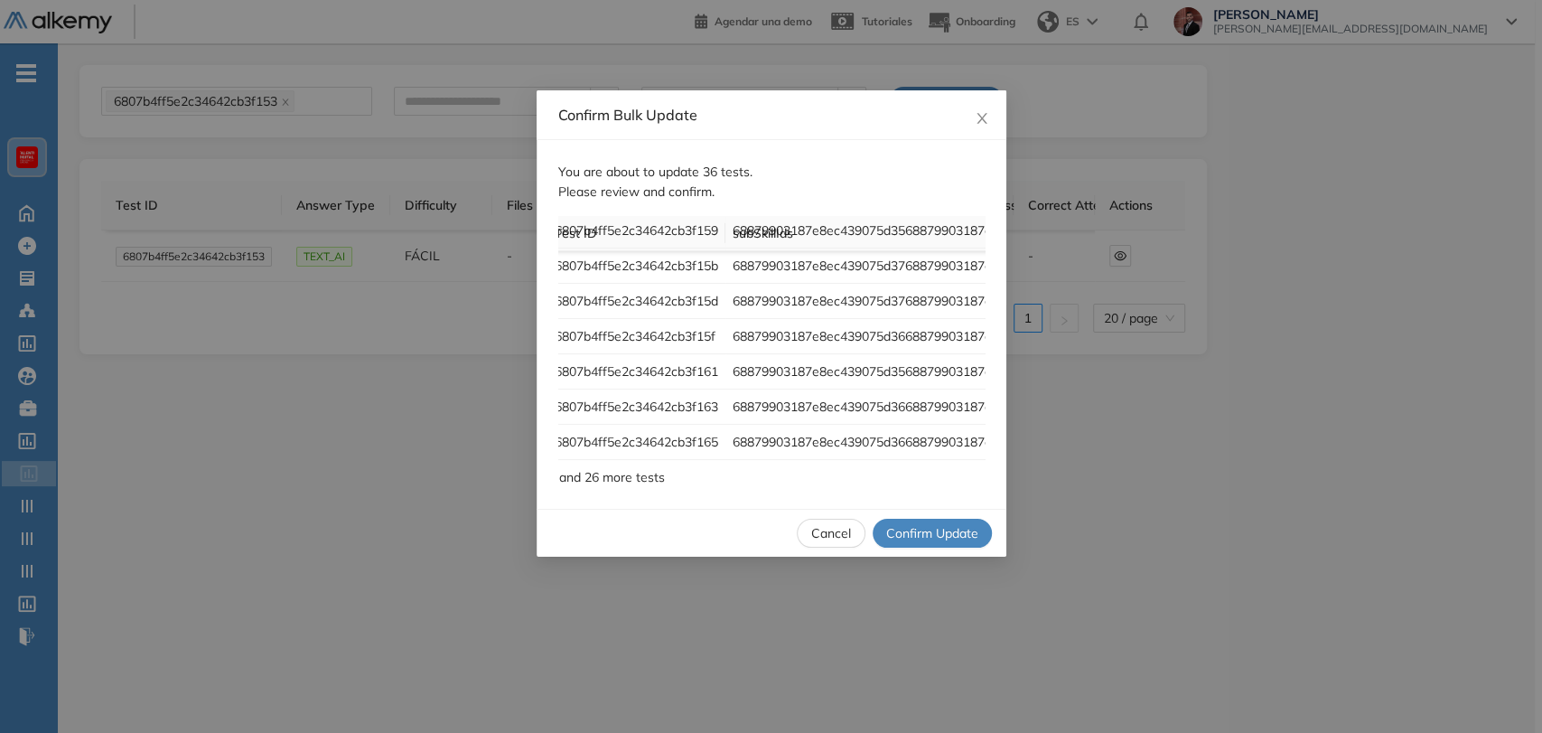
scroll to position [149, 316]
click at [947, 529] on span "Confirm Update" at bounding box center [932, 533] width 92 height 20
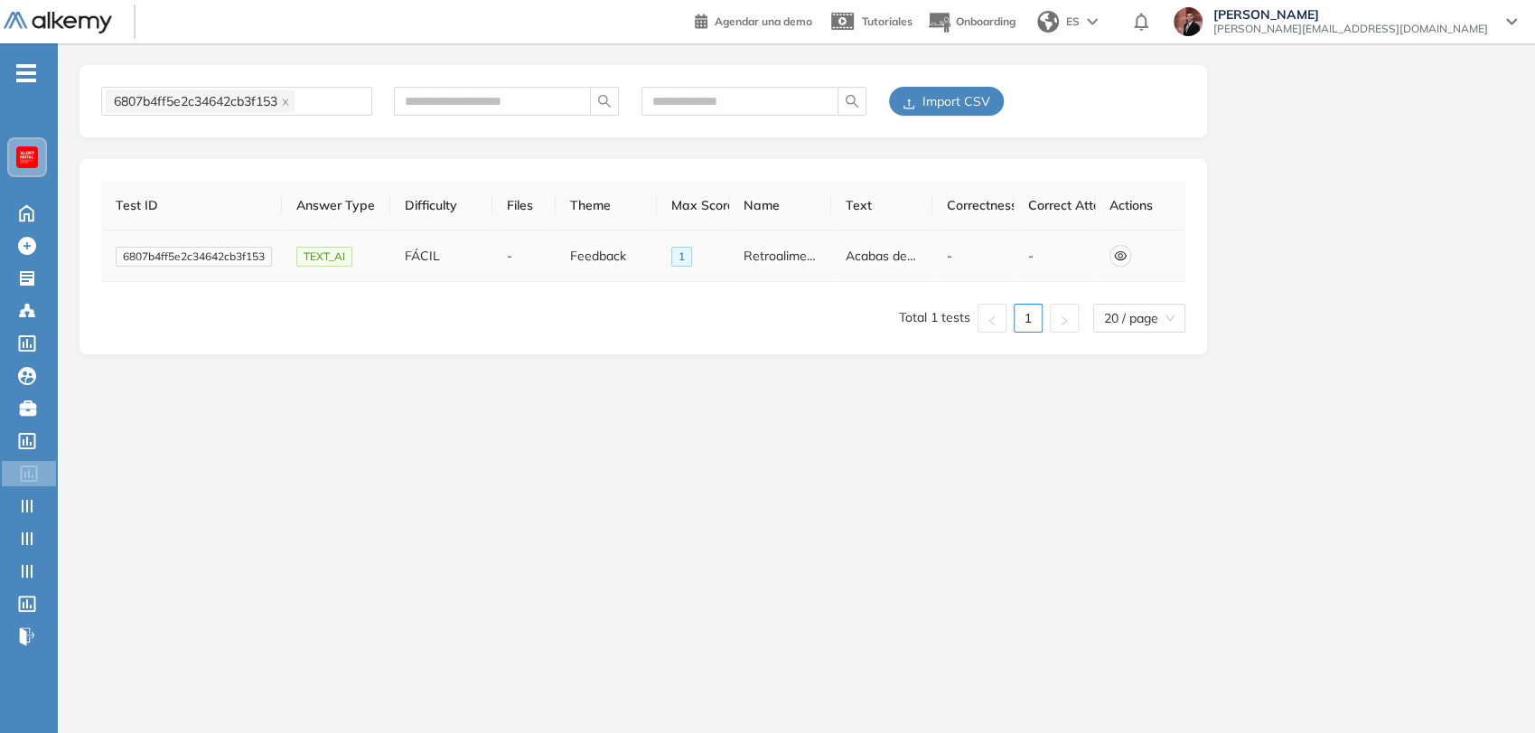
click at [1123, 252] on icon "eye" at bounding box center [1120, 255] width 13 height 9
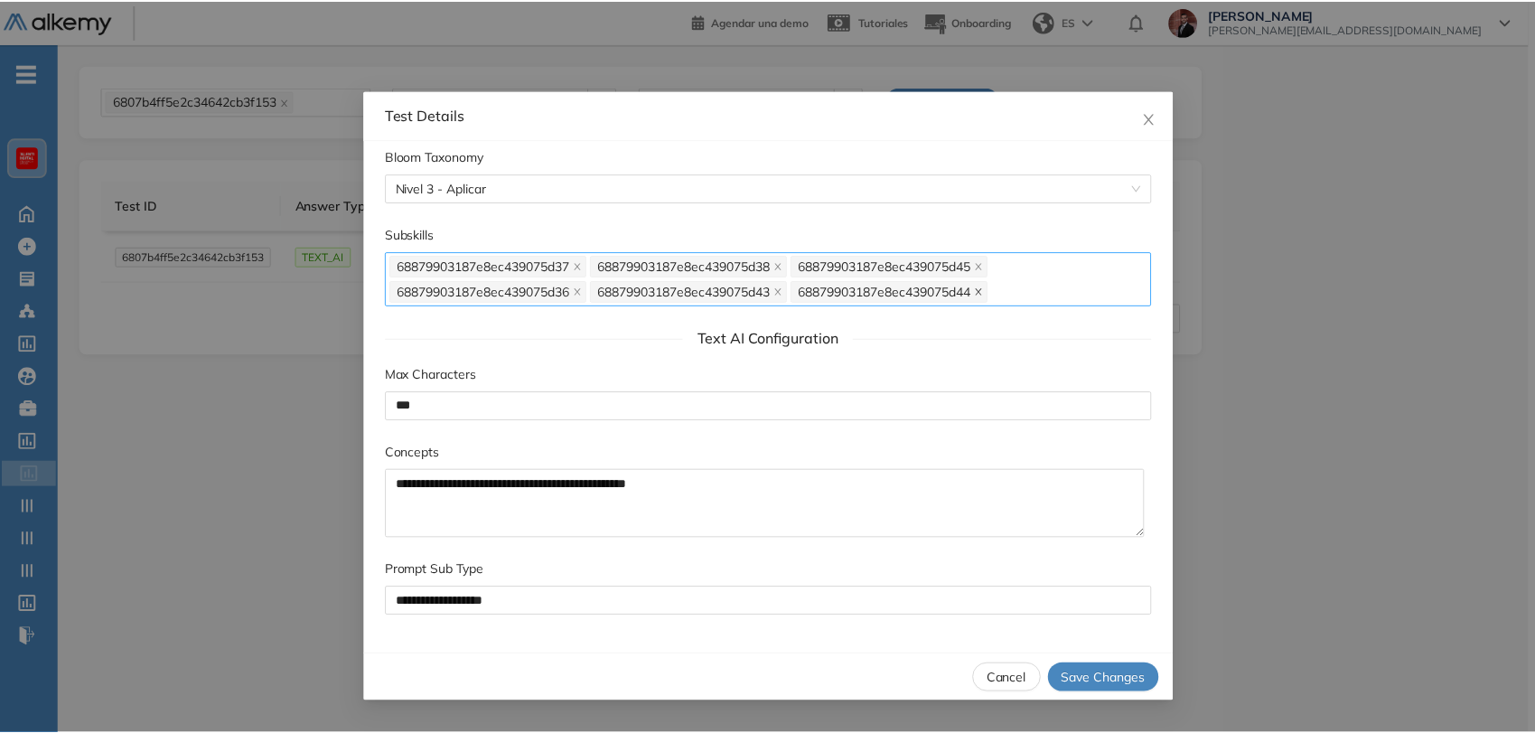
scroll to position [877, 0]
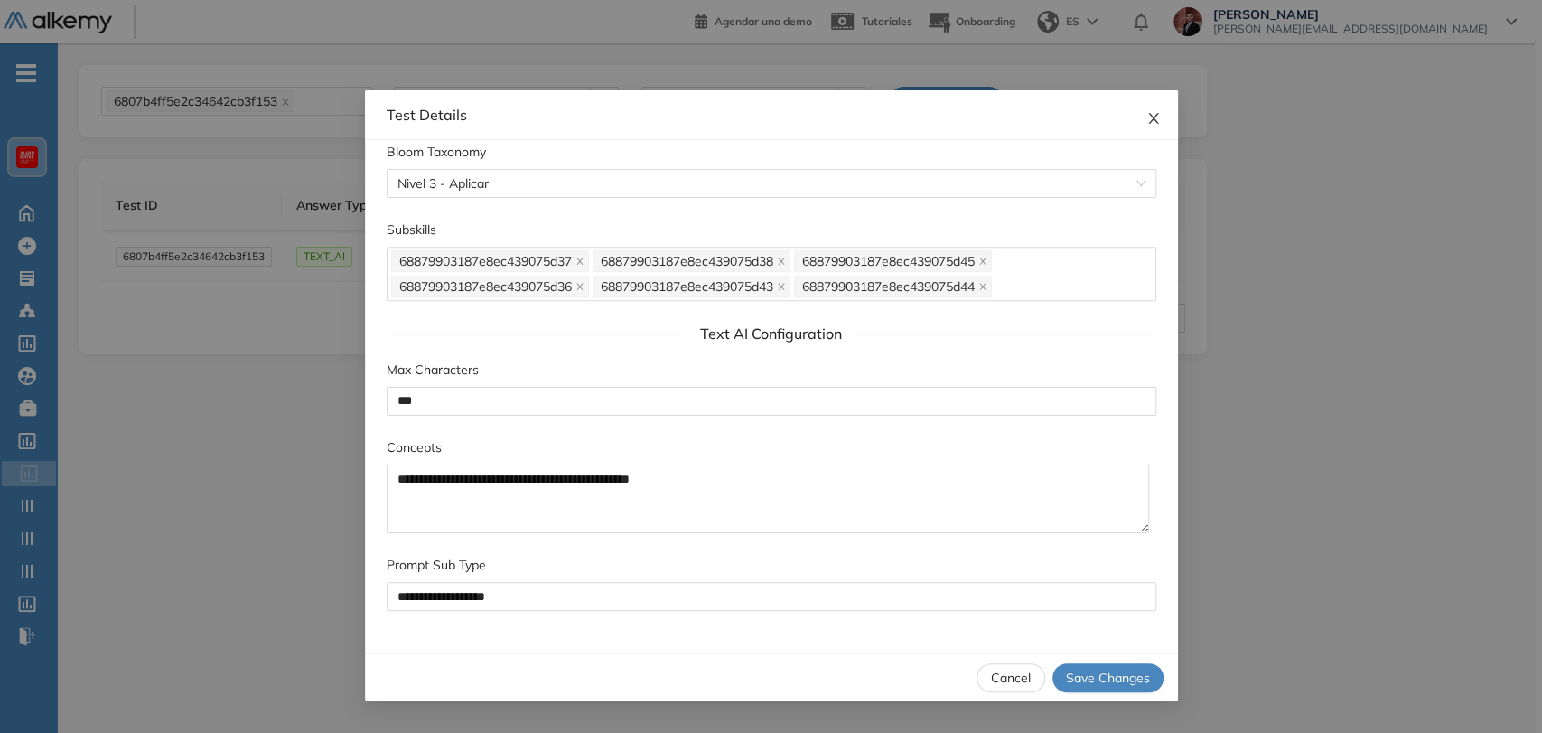
click at [1153, 116] on icon "close" at bounding box center [1153, 118] width 14 height 14
